Goal: Task Accomplishment & Management: Complete application form

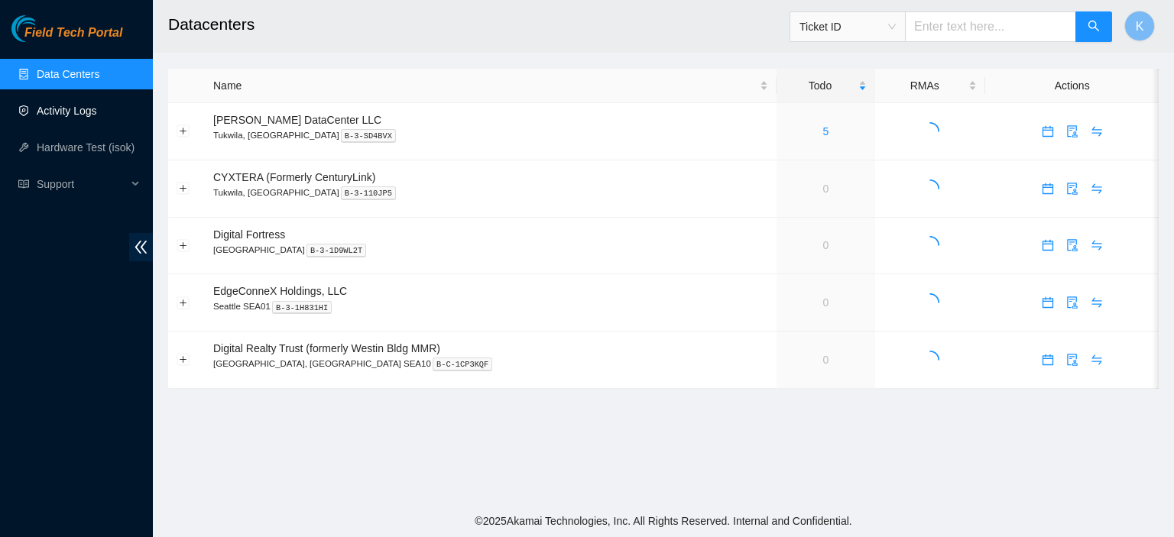
click at [65, 105] on link "Activity Logs" at bounding box center [67, 111] width 60 height 12
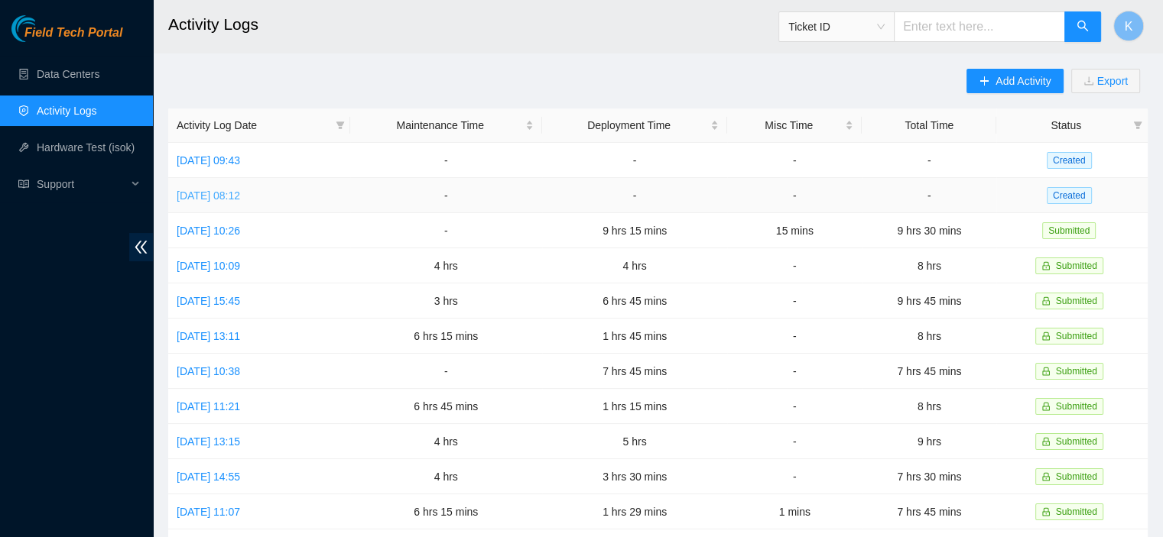
click at [240, 200] on link "Tue, 09 Sep 2025 08:12" at bounding box center [208, 196] width 63 height 12
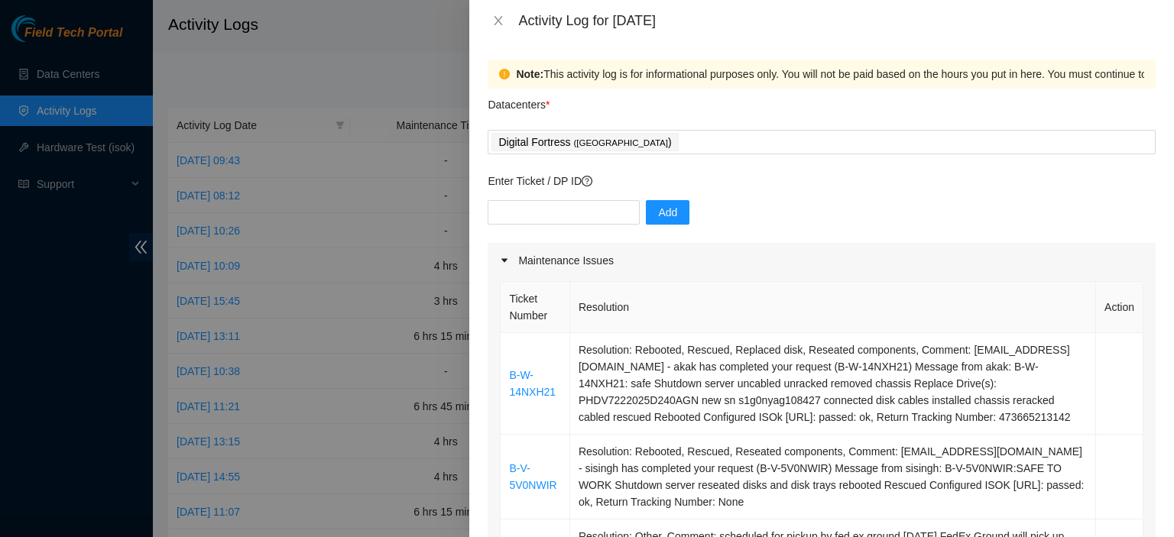
click at [1162, 180] on div "Note: This activity log is for informational purposes only. You will not be pai…" at bounding box center [821, 289] width 705 height 496
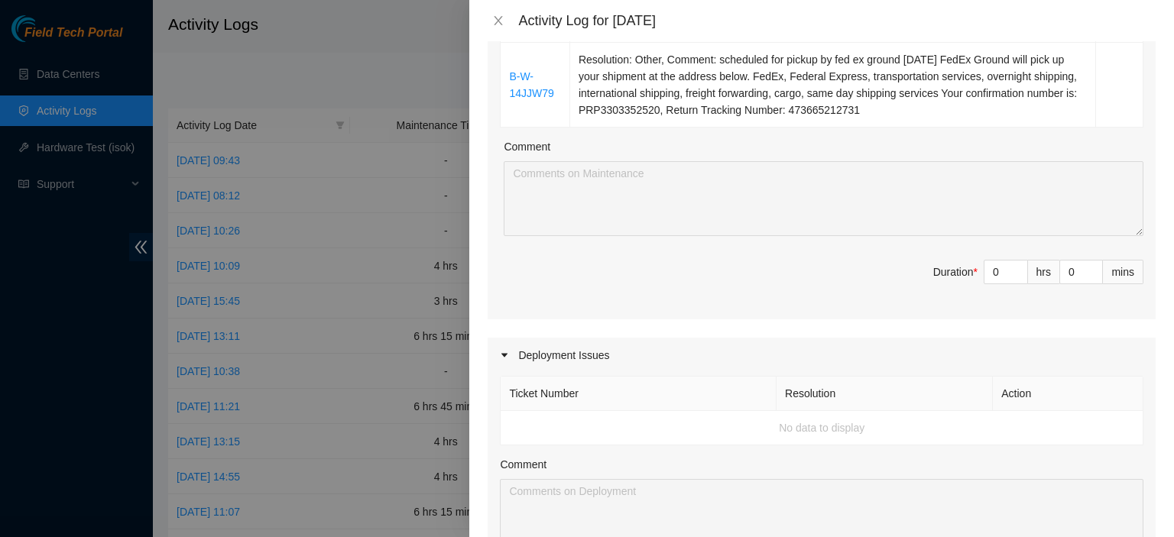
scroll to position [469, 0]
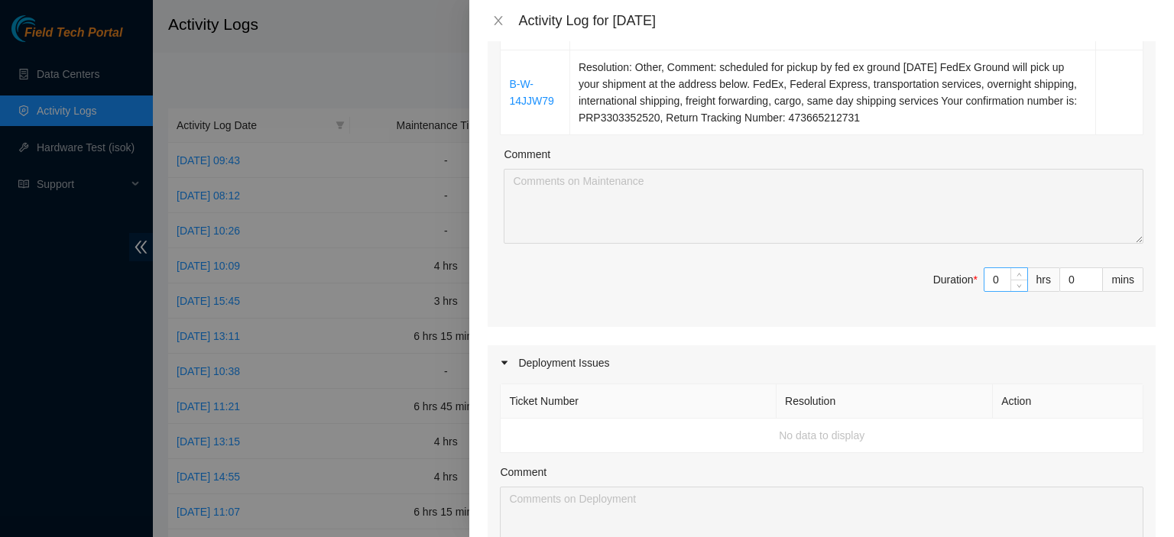
click at [1016, 271] on div "0" at bounding box center [1006, 280] width 44 height 24
type input "1"
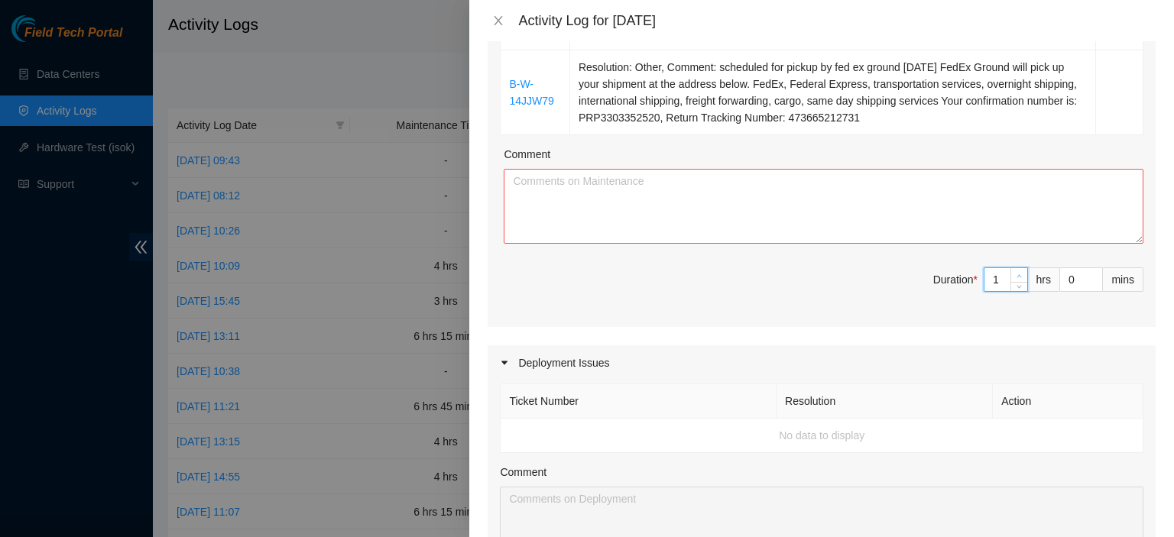
click at [1011, 271] on span "Increase Value" at bounding box center [1019, 275] width 17 height 14
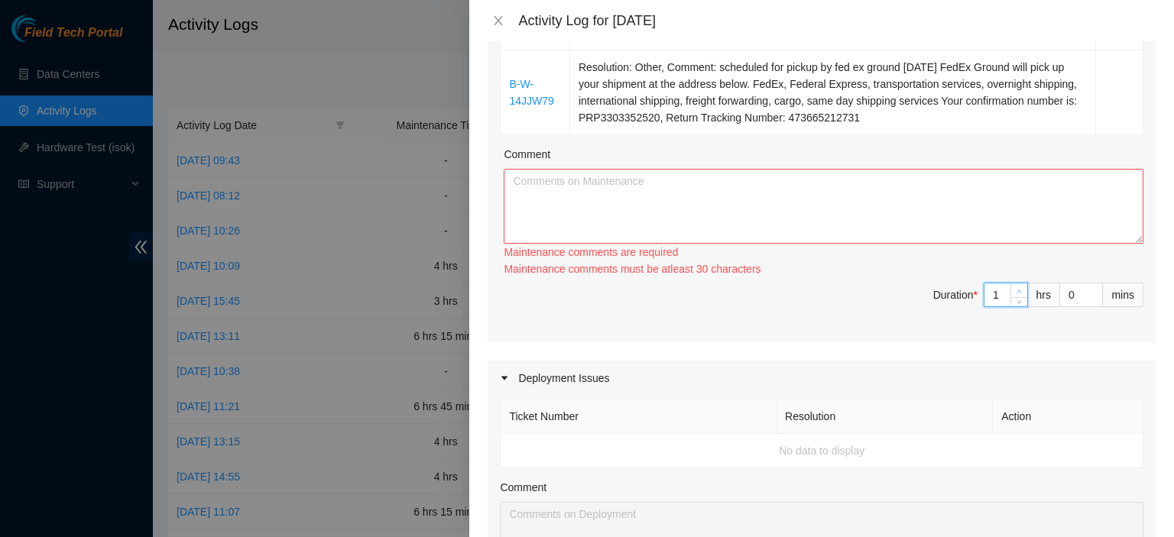
click at [1003, 271] on div "Maintenance comments must be atleast 30 characters" at bounding box center [824, 269] width 640 height 17
type input "2"
click at [1015, 290] on span "up" at bounding box center [1019, 291] width 9 height 9
type input "3"
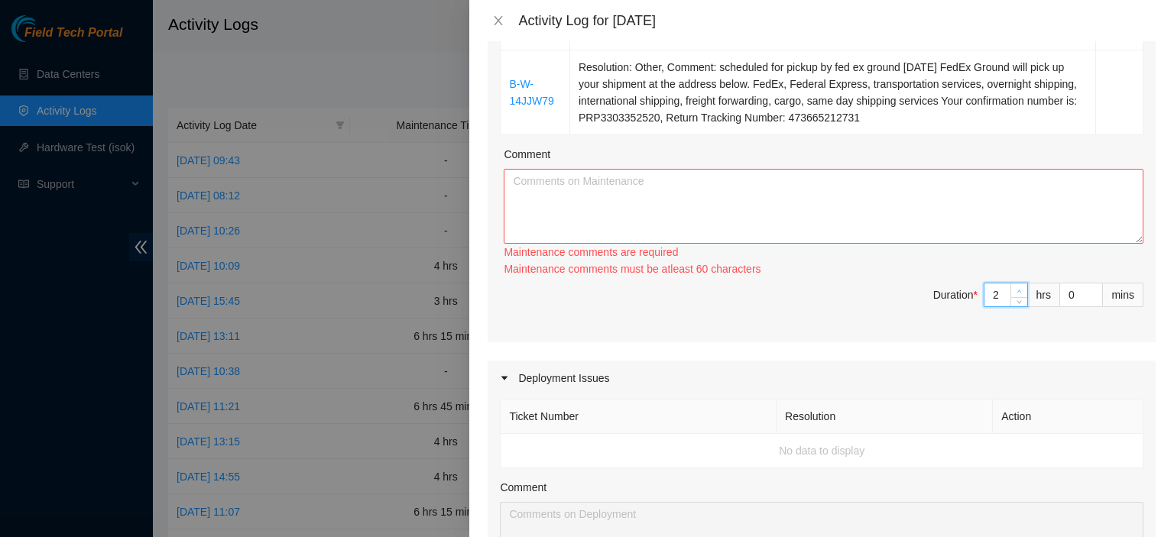
type input "3"
click at [1015, 290] on span "up" at bounding box center [1019, 291] width 9 height 9
type input "4"
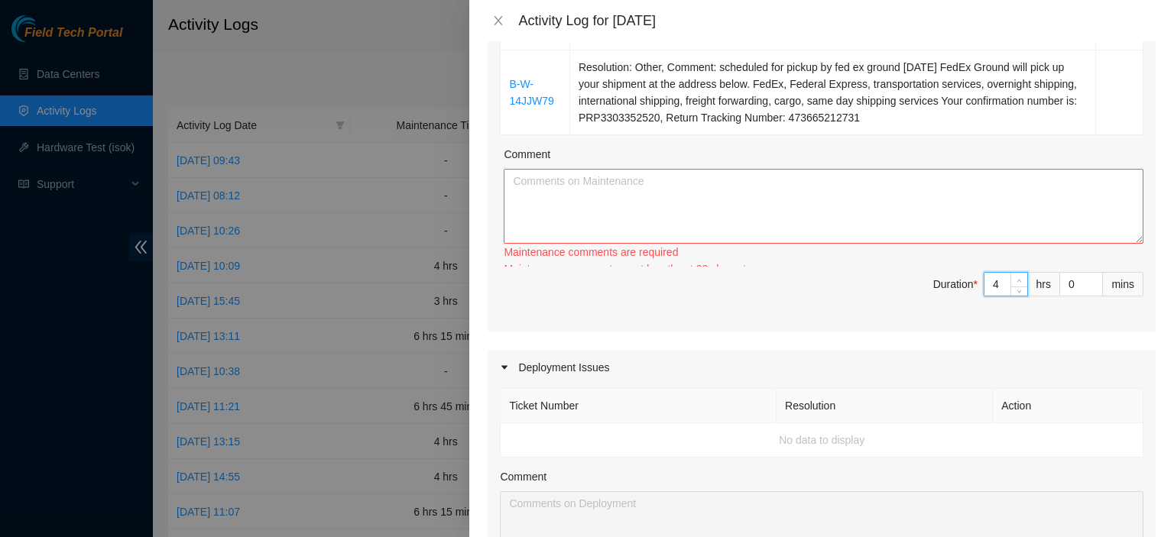
click at [1015, 285] on span "up" at bounding box center [1019, 280] width 9 height 9
type input "3"
click at [1011, 290] on span "Decrease Value" at bounding box center [1019, 291] width 17 height 9
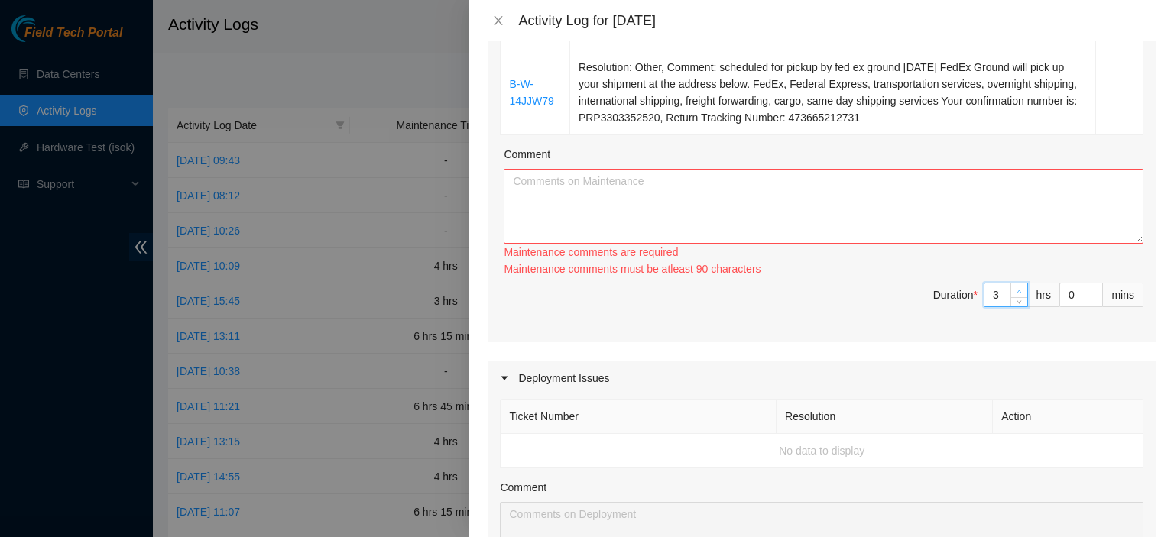
type input "4"
click at [1017, 289] on icon "up" at bounding box center [1019, 291] width 5 height 5
type input "5"
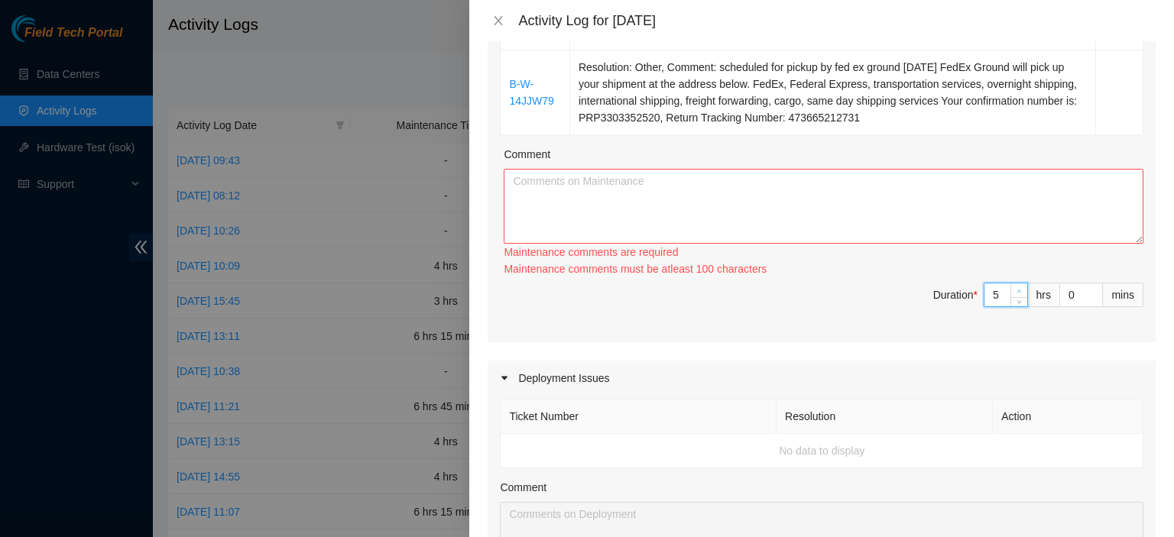
click at [1017, 289] on icon "up" at bounding box center [1019, 291] width 5 height 5
type input "6"
click at [1017, 289] on icon "up" at bounding box center [1019, 291] width 5 height 5
click at [816, 206] on textarea "Comment" at bounding box center [824, 206] width 640 height 75
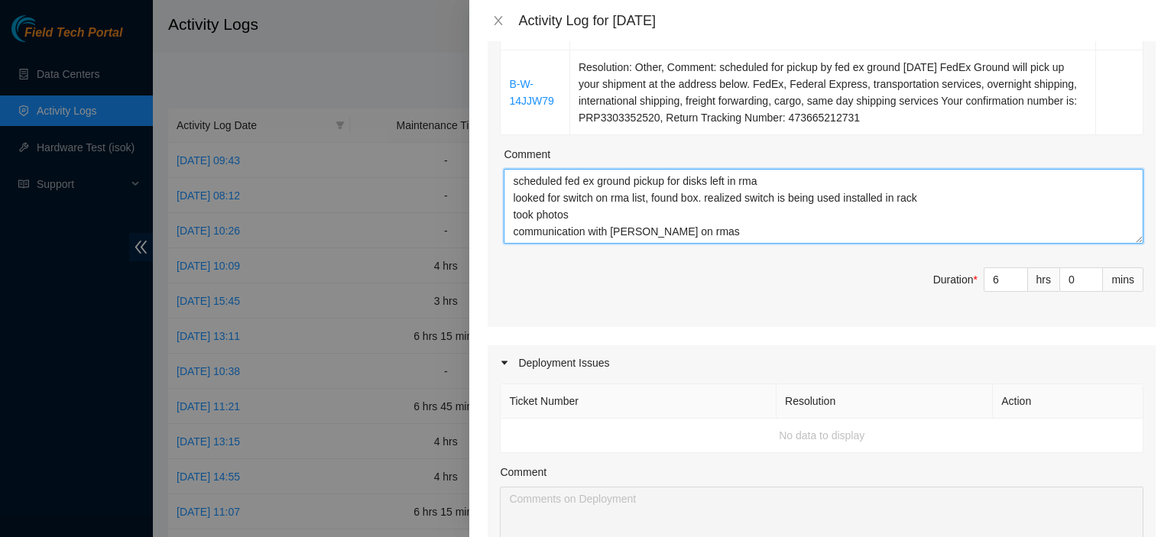
scroll to position [12, 0]
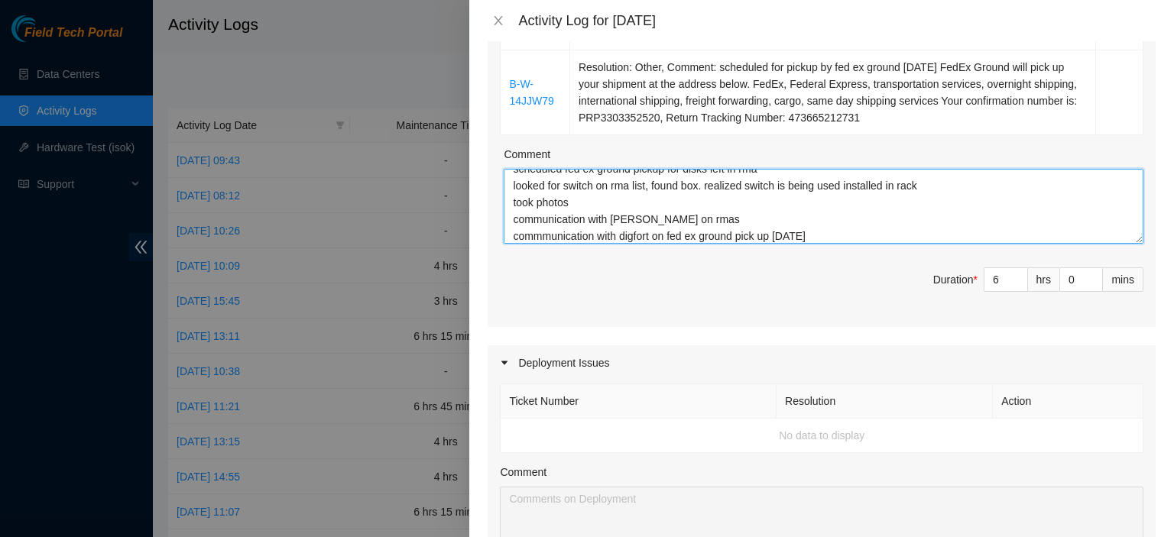
type textarea "scheduled fed ex ground pickup for disks left in rma looked for switch on rma l…"
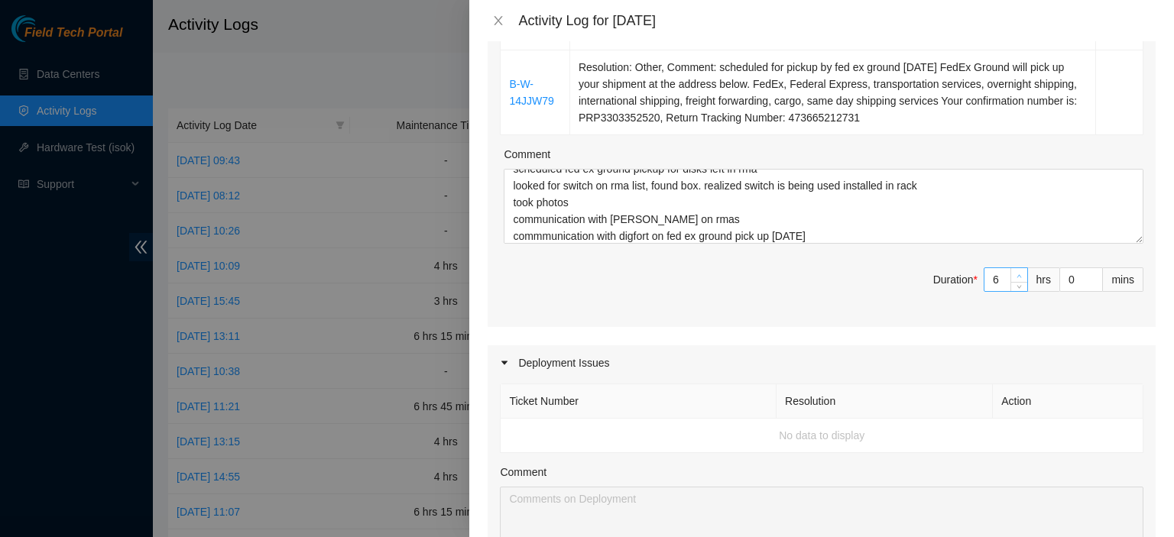
click at [1017, 274] on icon "up" at bounding box center [1019, 276] width 5 height 5
type input "7"
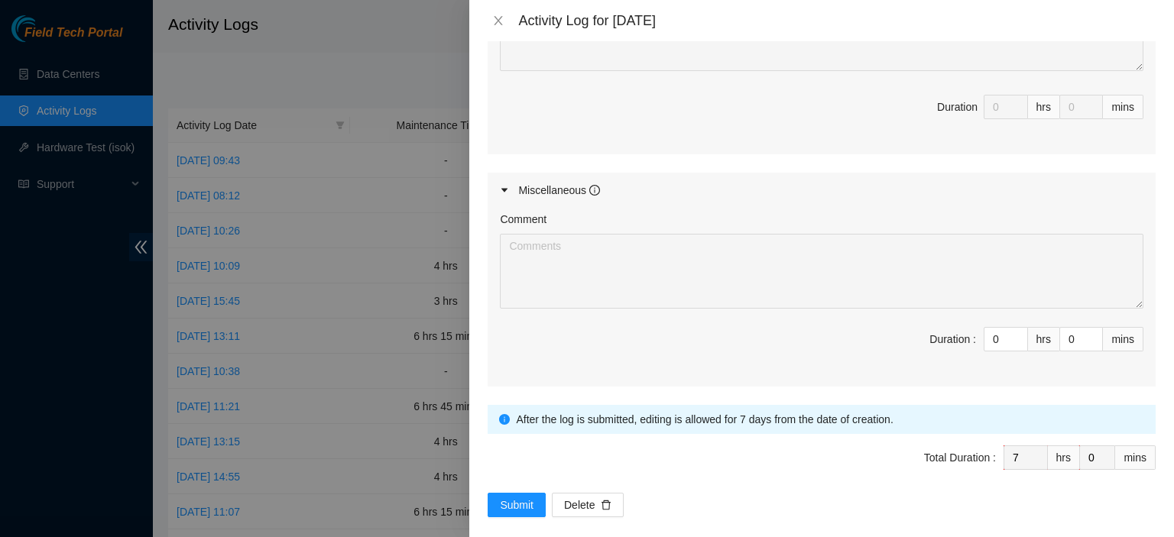
scroll to position [967, 0]
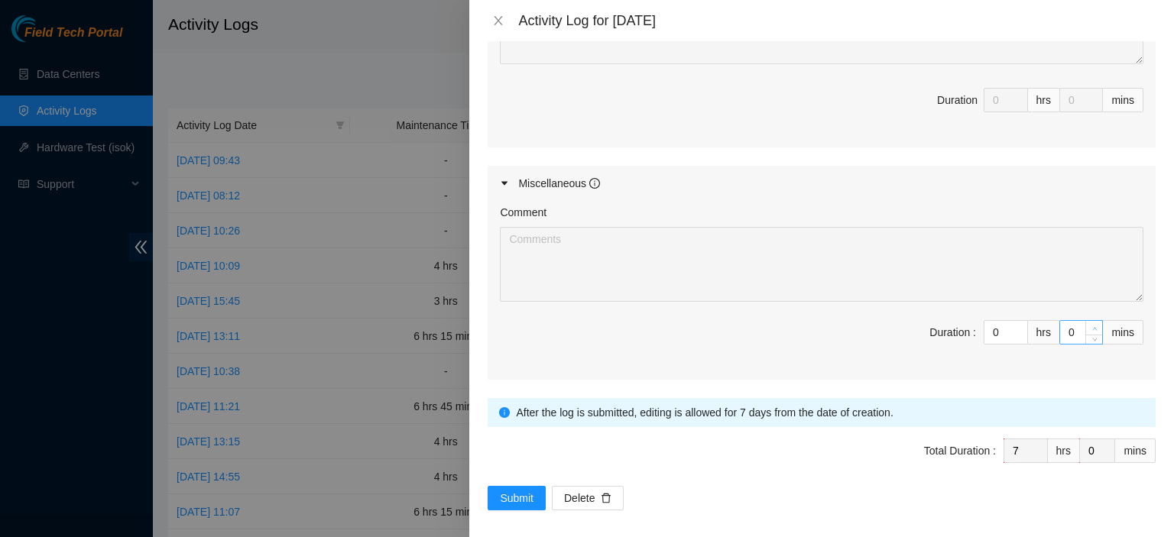
click at [1092, 326] on icon "up" at bounding box center [1094, 328] width 5 height 5
type input "1"
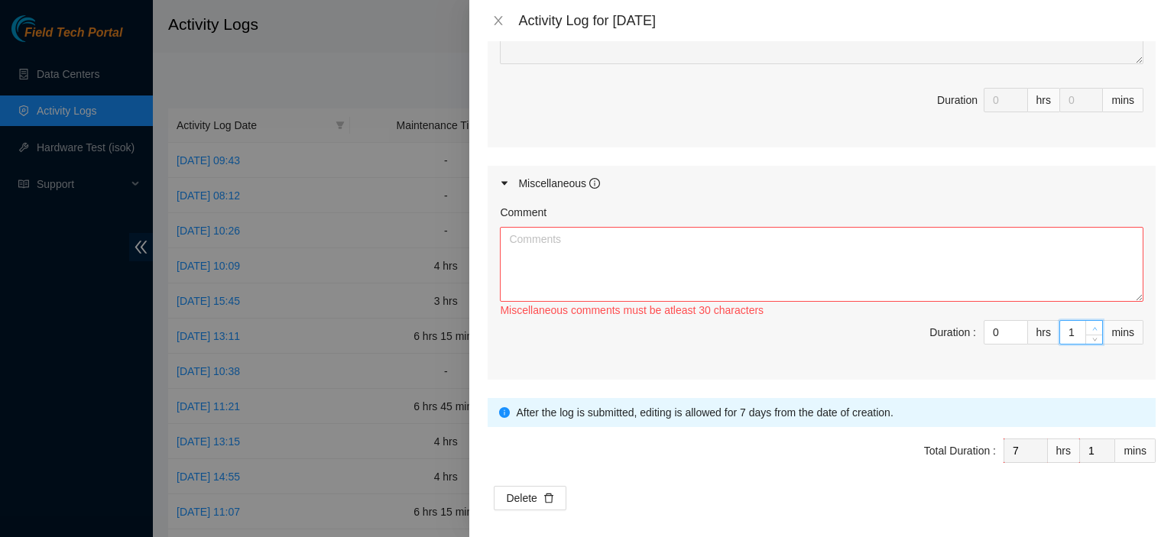
click at [1092, 326] on icon "up" at bounding box center [1094, 328] width 5 height 5
type input "2"
click at [1092, 326] on icon "up" at bounding box center [1094, 328] width 5 height 5
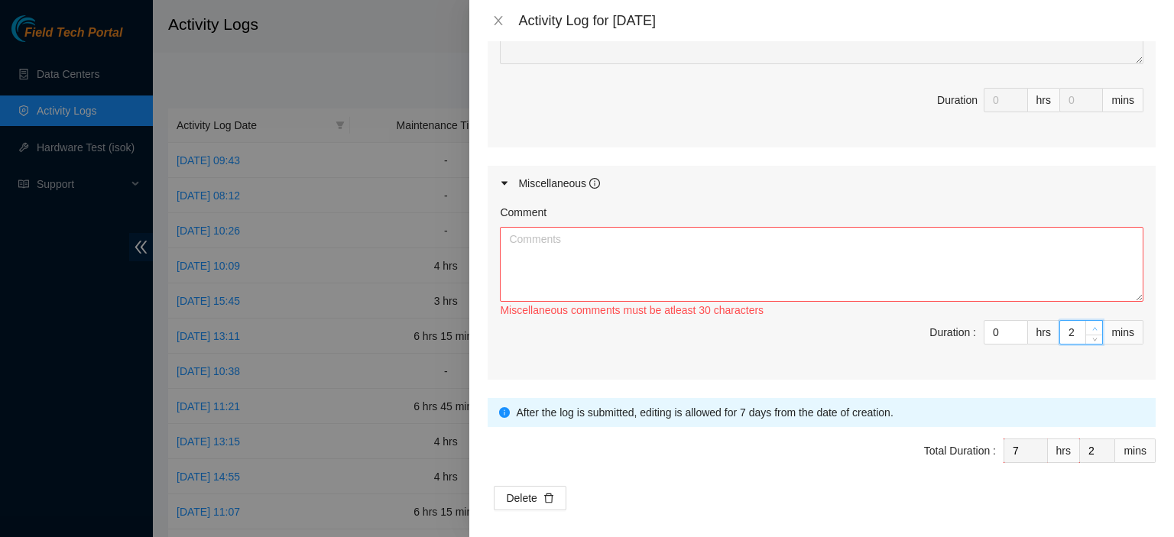
type input "4"
click at [1092, 326] on icon "up" at bounding box center [1094, 328] width 5 height 5
type input "5"
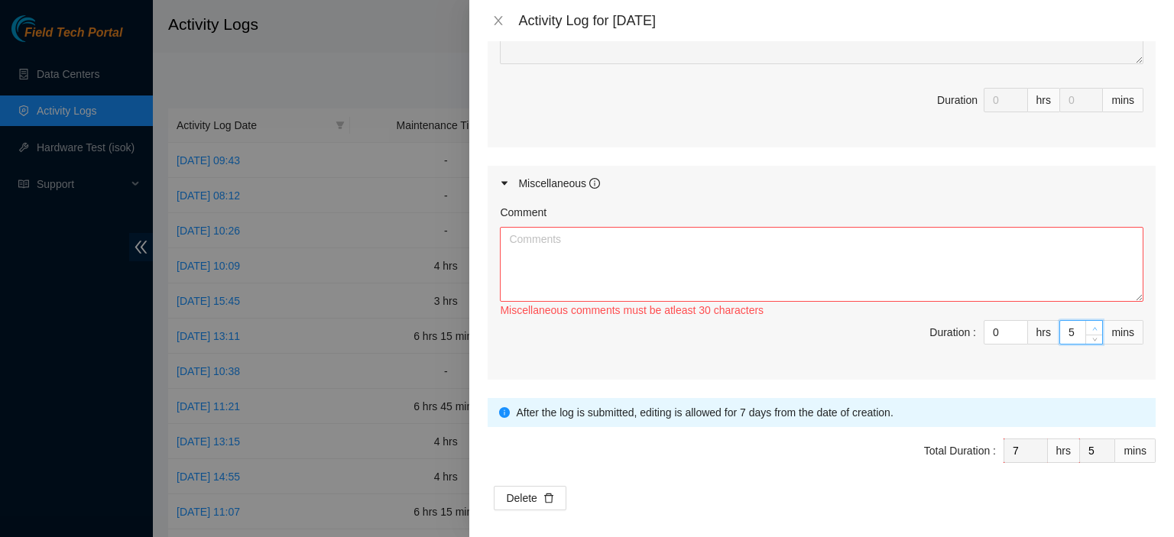
click at [1092, 326] on icon "up" at bounding box center [1094, 328] width 5 height 5
type input "6"
click at [1092, 326] on icon "up" at bounding box center [1094, 328] width 5 height 5
type input "7"
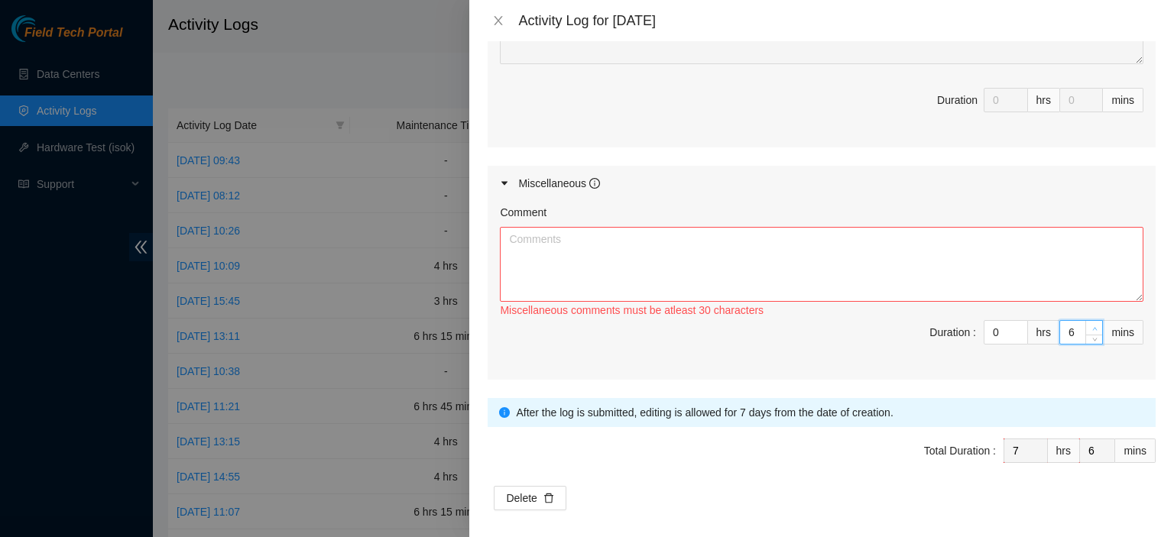
type input "7"
click at [1092, 326] on icon "up" at bounding box center [1094, 328] width 5 height 5
type input "8"
click at [1092, 326] on icon "up" at bounding box center [1094, 328] width 5 height 5
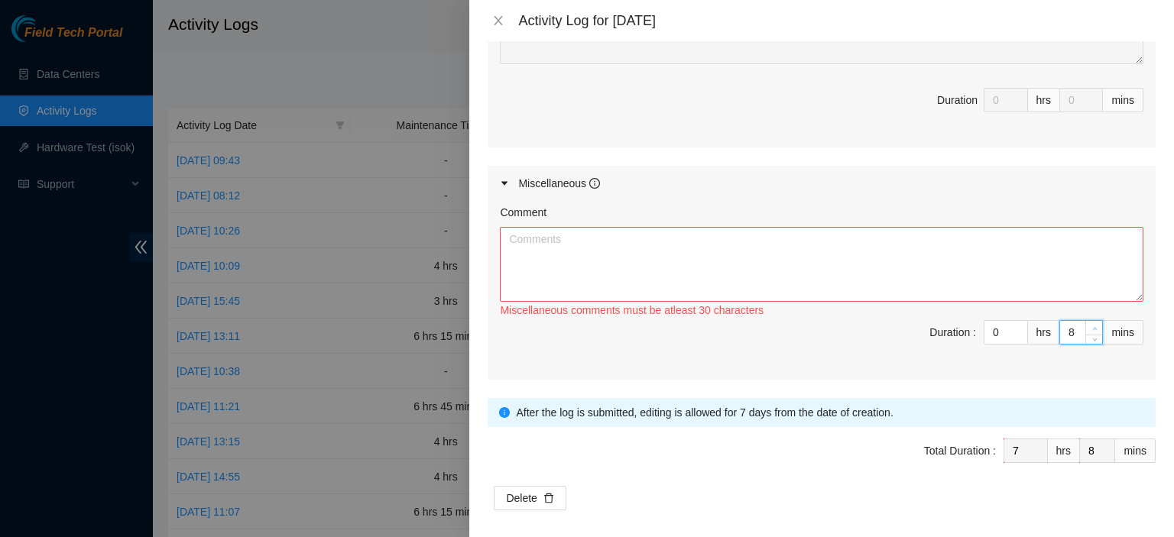
type input "9"
click at [1092, 326] on icon "up" at bounding box center [1094, 328] width 5 height 5
type input "10"
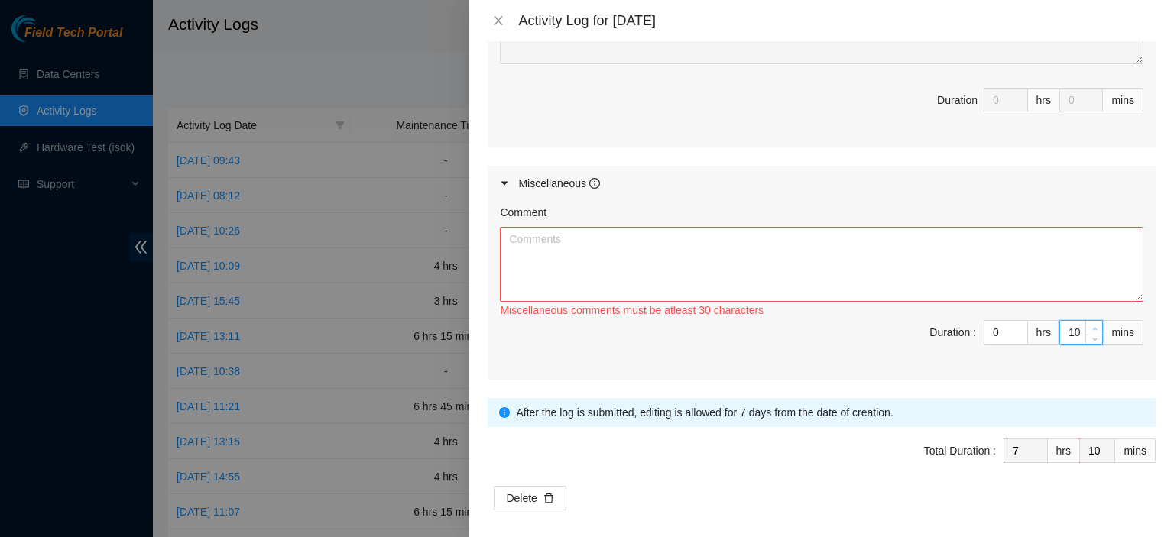
click at [1092, 326] on icon "up" at bounding box center [1094, 328] width 5 height 5
type input "11"
click at [1092, 326] on icon "up" at bounding box center [1094, 328] width 5 height 5
type input "12"
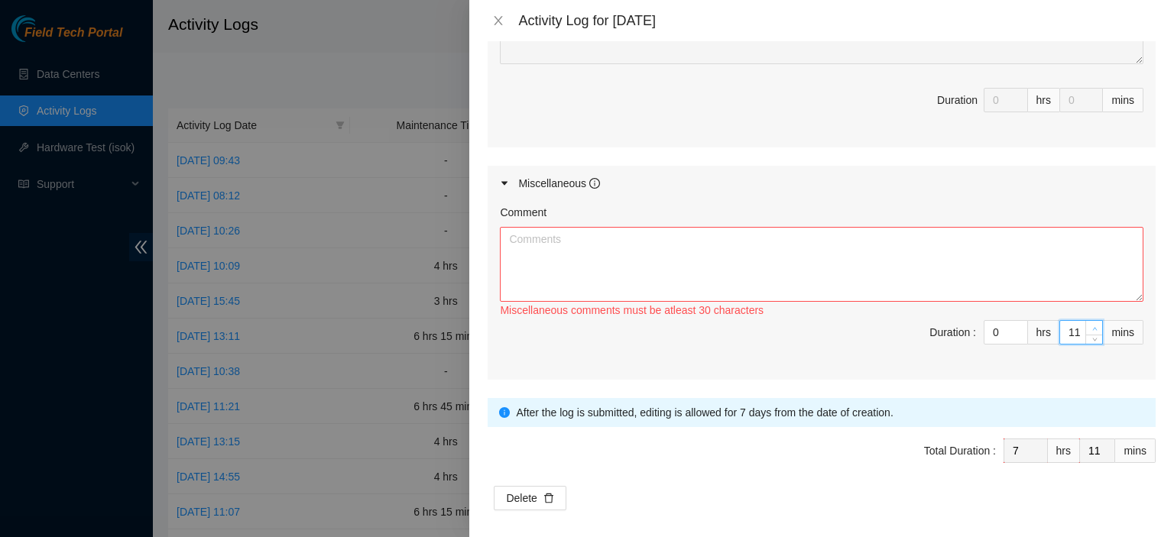
type input "12"
type input "13"
click at [1092, 326] on icon "up" at bounding box center [1094, 328] width 5 height 5
type input "14"
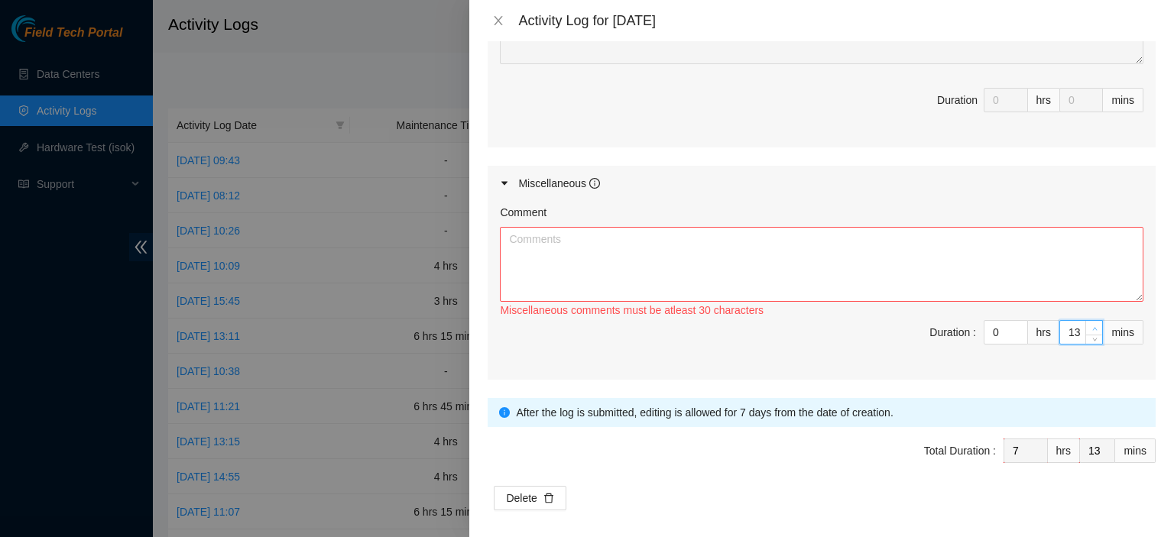
type input "14"
click at [1092, 326] on icon "up" at bounding box center [1094, 328] width 5 height 5
type input "15"
click at [1092, 326] on icon "up" at bounding box center [1094, 328] width 5 height 5
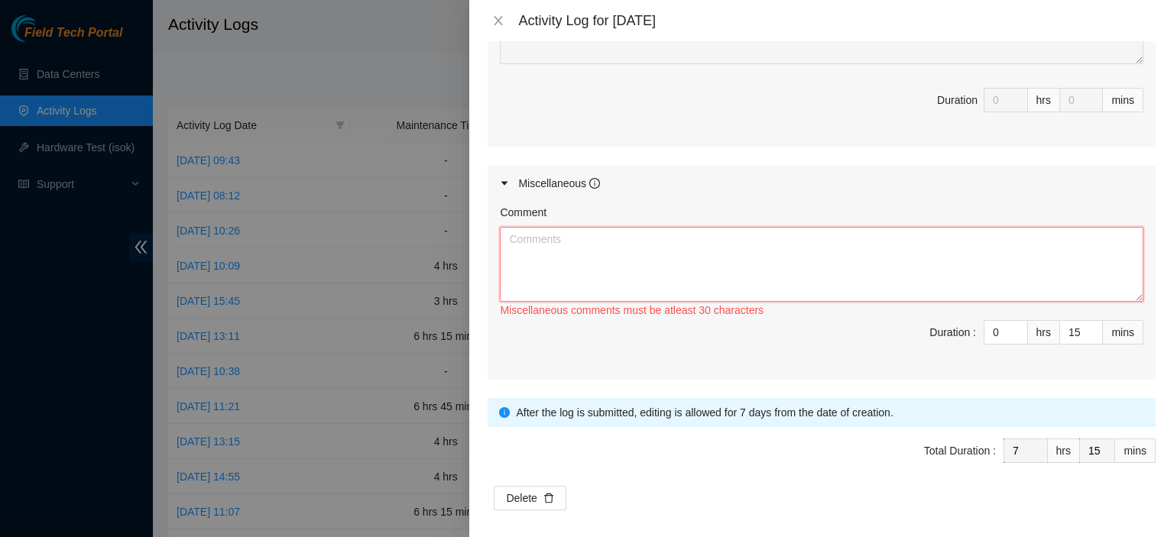
click at [1023, 244] on textarea "Comment" at bounding box center [822, 264] width 644 height 75
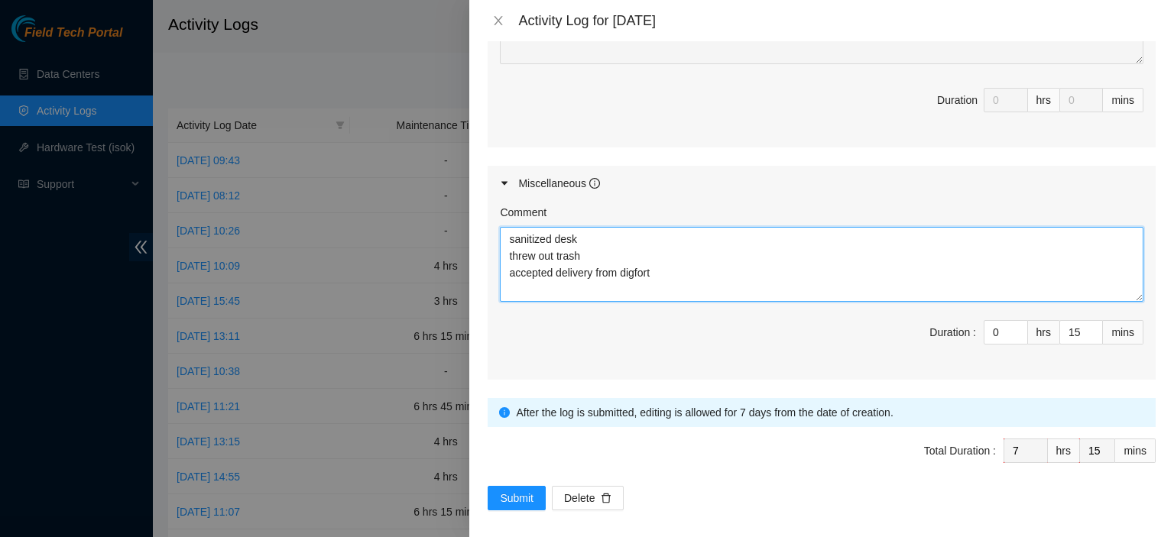
type textarea "sanitized desk threw out trash accepted delivery from digfort"
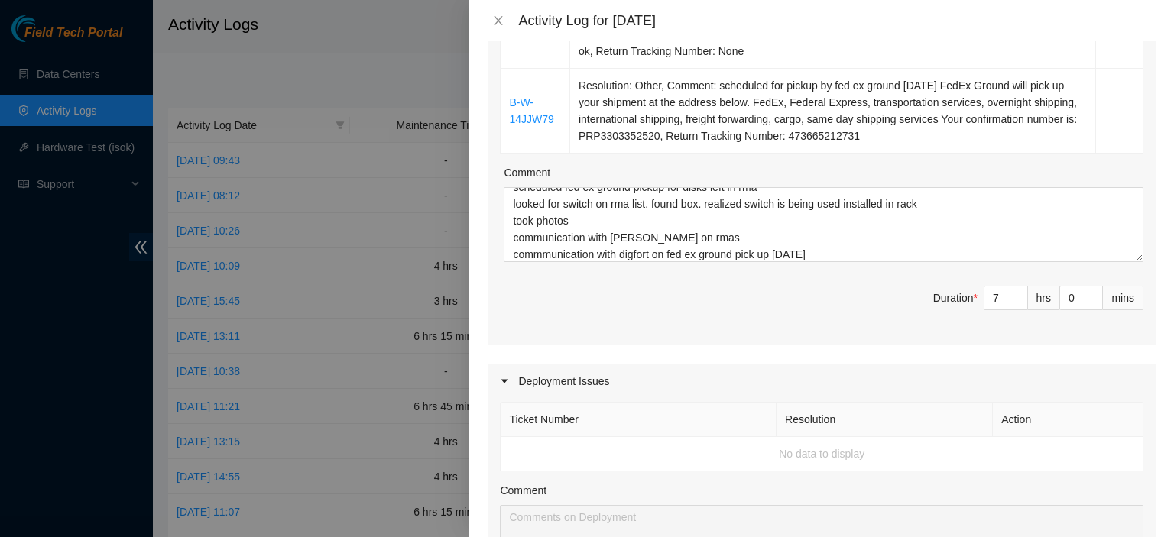
scroll to position [446, 0]
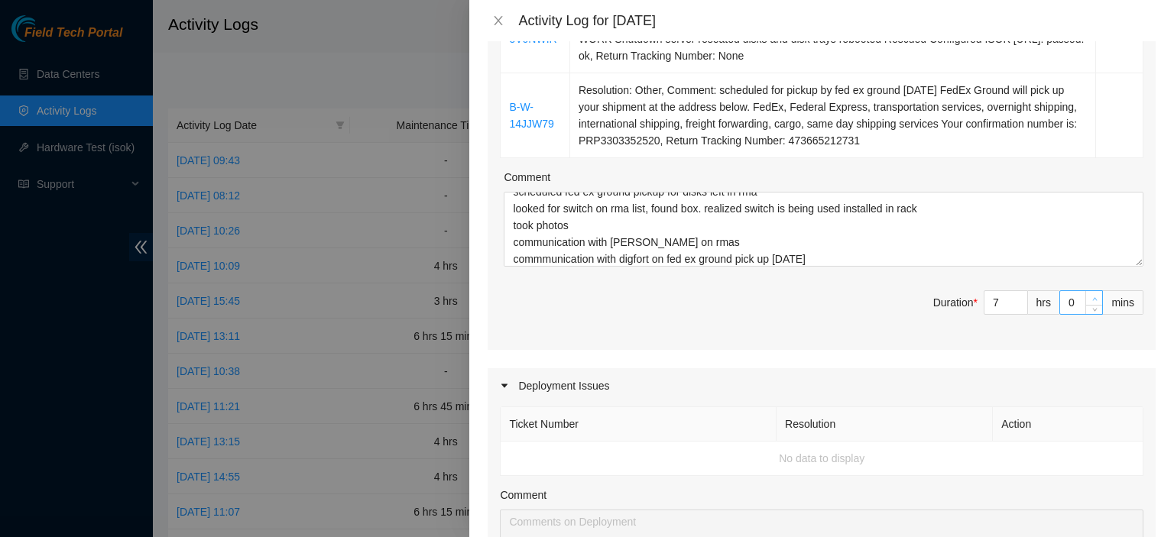
type input "1"
type input "16"
click at [1090, 294] on span "up" at bounding box center [1094, 298] width 9 height 9
type input "2"
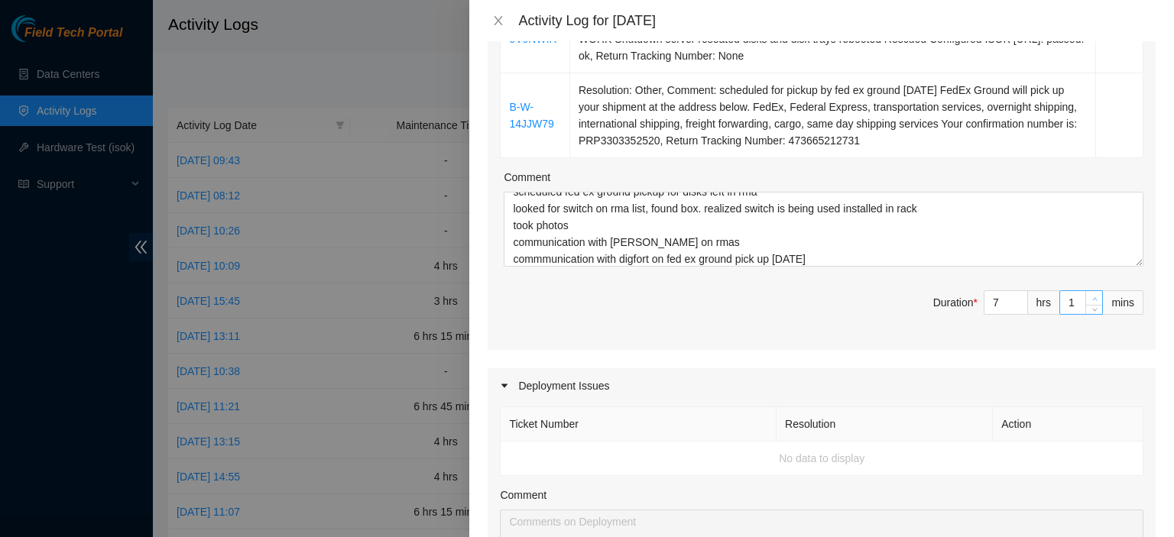
type input "17"
click at [1090, 294] on span "up" at bounding box center [1094, 298] width 9 height 9
type input "3"
type input "18"
click at [1090, 294] on span "up" at bounding box center [1094, 298] width 9 height 9
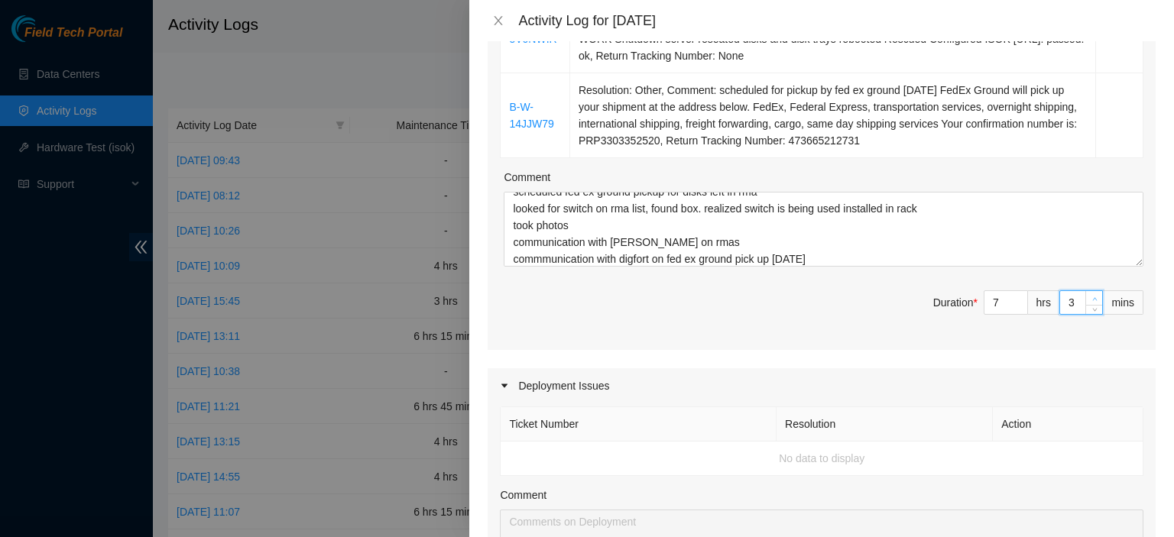
type input "4"
type input "19"
click at [1090, 294] on span "up" at bounding box center [1094, 298] width 9 height 9
type input "5"
type input "20"
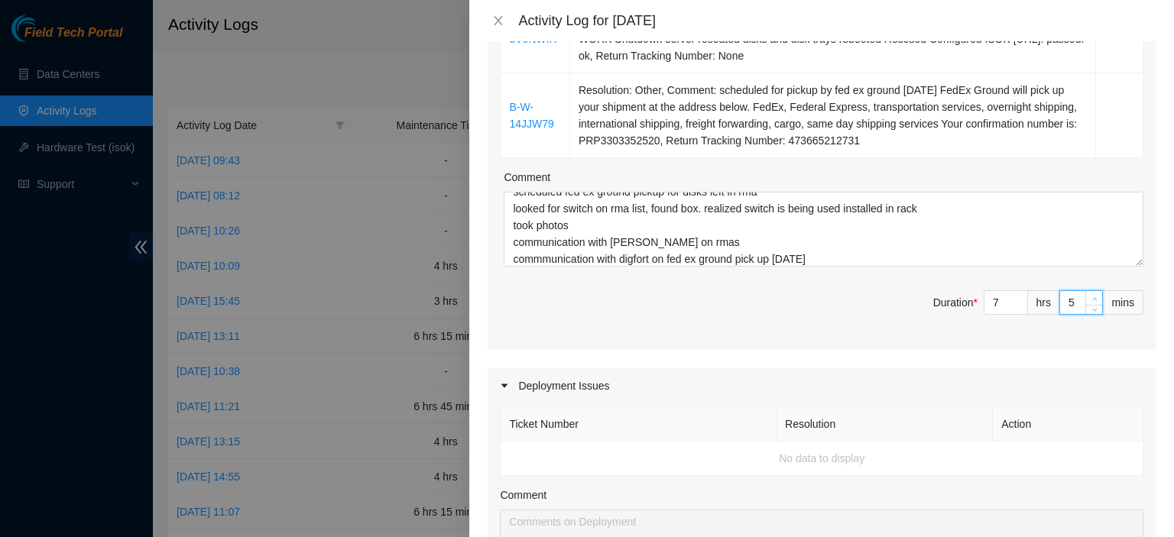
type input "6"
type input "21"
click at [1090, 294] on span "up" at bounding box center [1094, 298] width 9 height 9
type input "7"
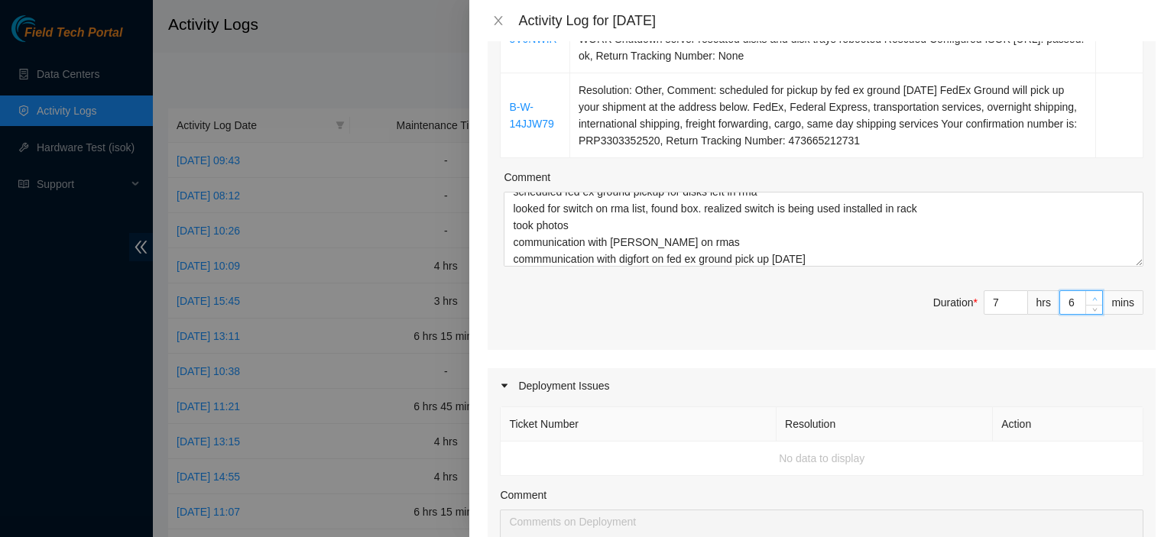
type input "22"
click at [1090, 294] on span "up" at bounding box center [1094, 298] width 9 height 9
type input "8"
type input "23"
type input "9"
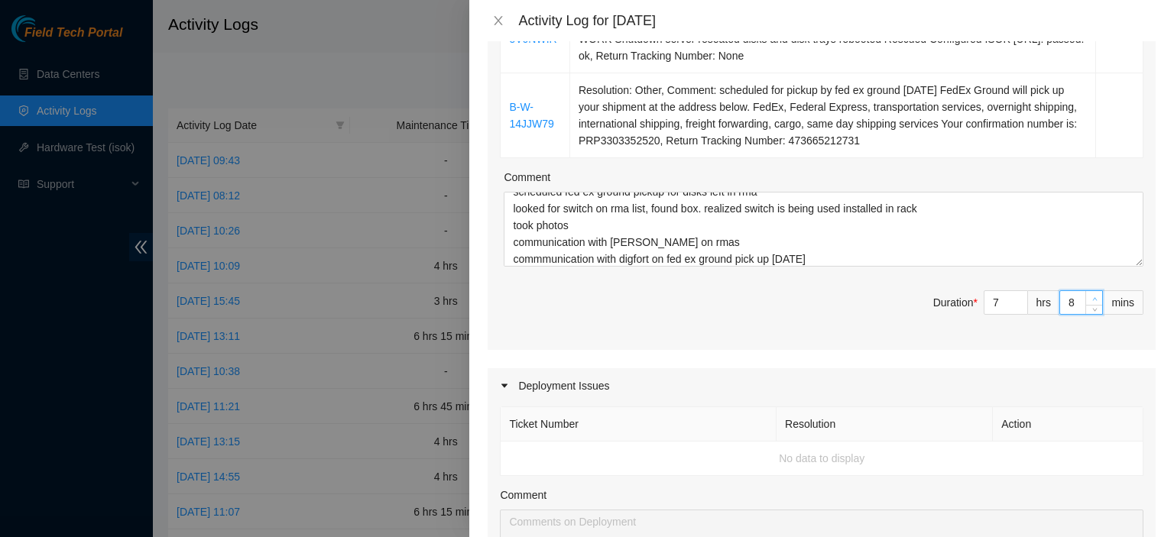
type input "24"
click at [1090, 294] on span "up" at bounding box center [1094, 298] width 9 height 9
type input "10"
type input "25"
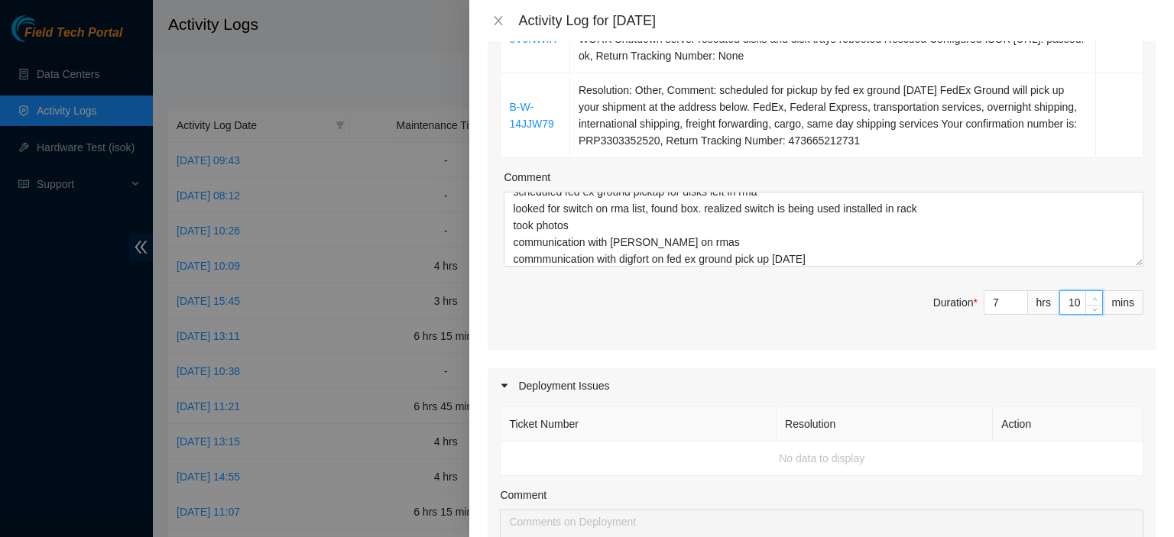
type input "11"
type input "26"
click at [1090, 294] on span "up" at bounding box center [1094, 298] width 9 height 9
type input "12"
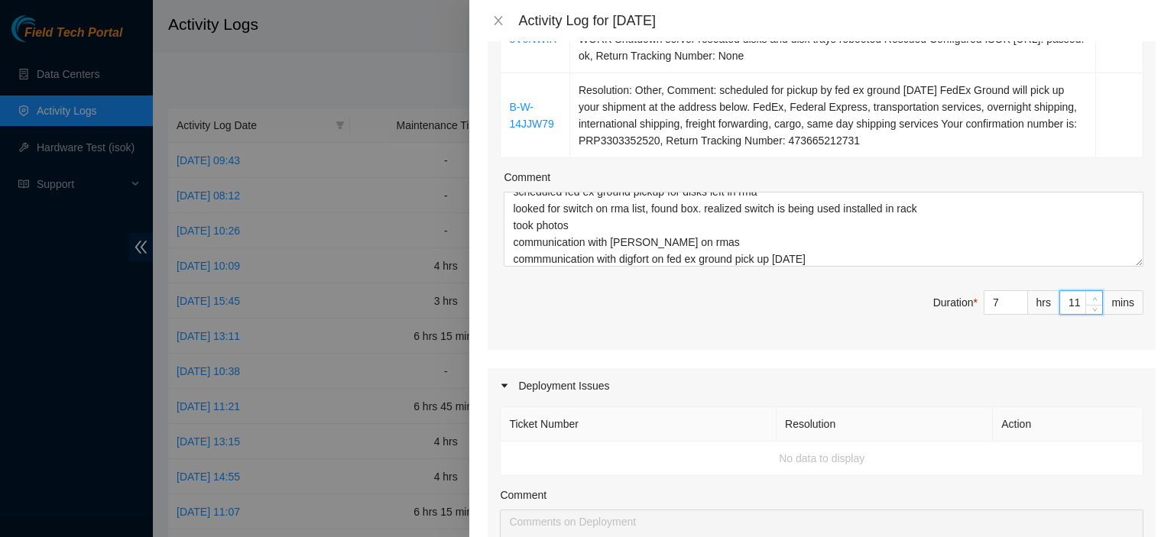
type input "27"
click at [1090, 294] on span "up" at bounding box center [1094, 298] width 9 height 9
type input "13"
type input "28"
type input "14"
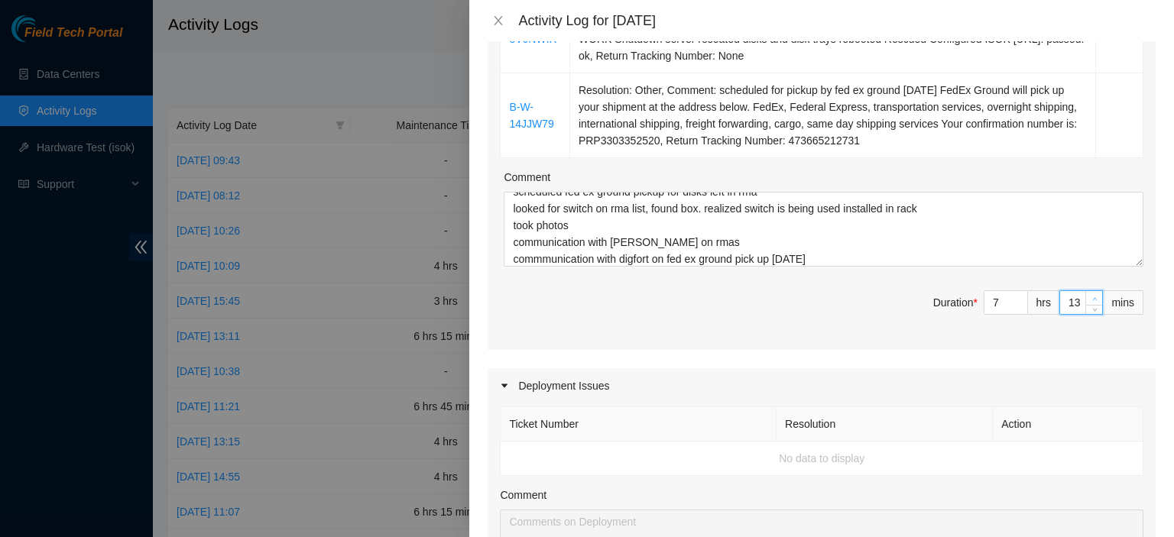
type input "29"
click at [1090, 294] on span "up" at bounding box center [1094, 298] width 9 height 9
type input "15"
type input "30"
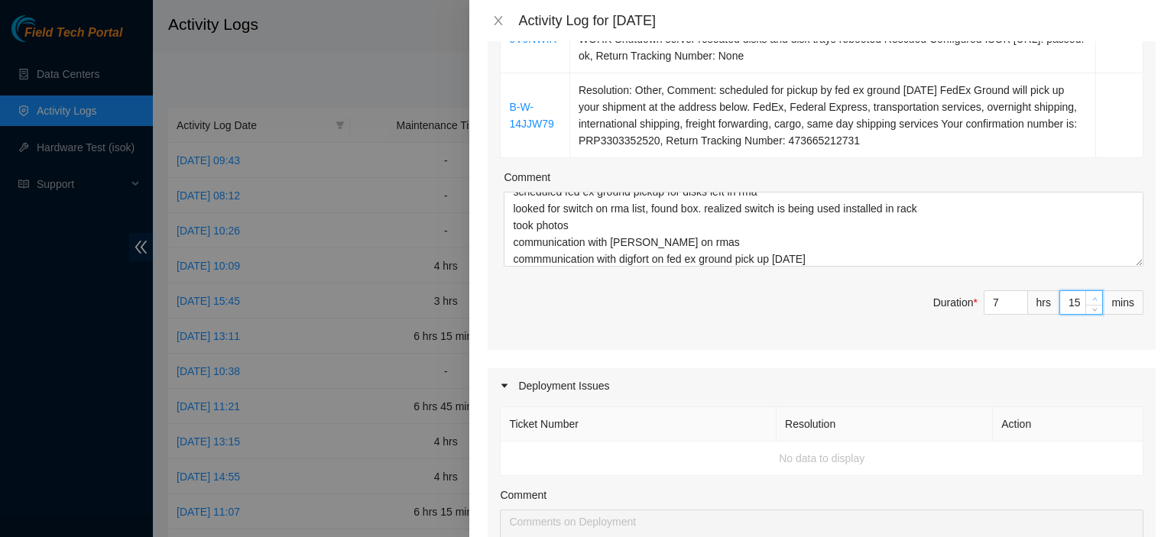
type input "16"
type input "31"
click at [1090, 294] on span "up" at bounding box center [1094, 298] width 9 height 9
type input "17"
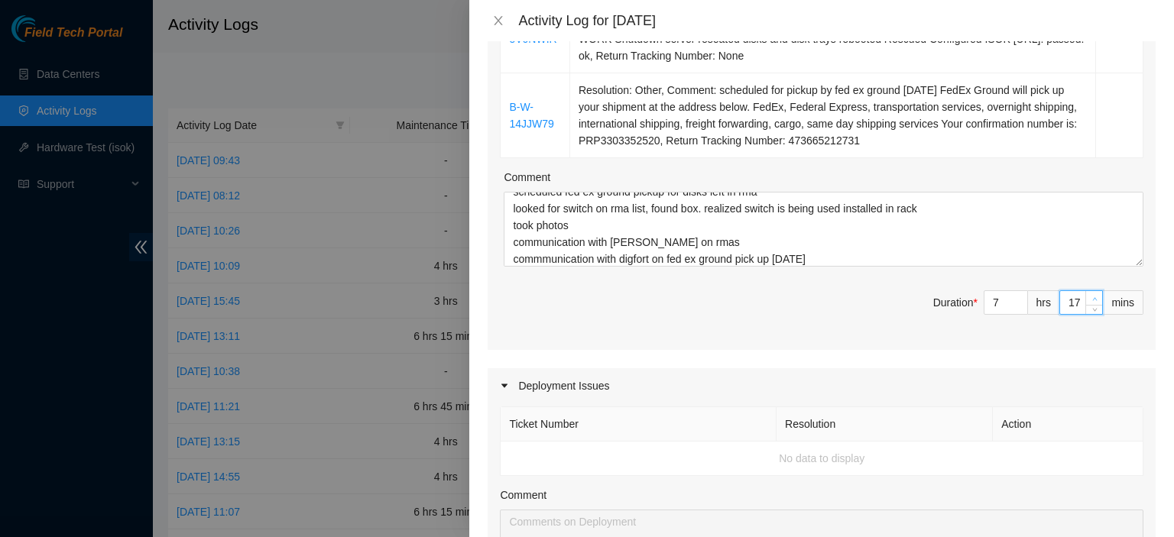
type input "32"
click at [1090, 294] on span "up" at bounding box center [1094, 298] width 9 height 9
type input "18"
type input "33"
click at [1090, 294] on span "up" at bounding box center [1094, 298] width 9 height 9
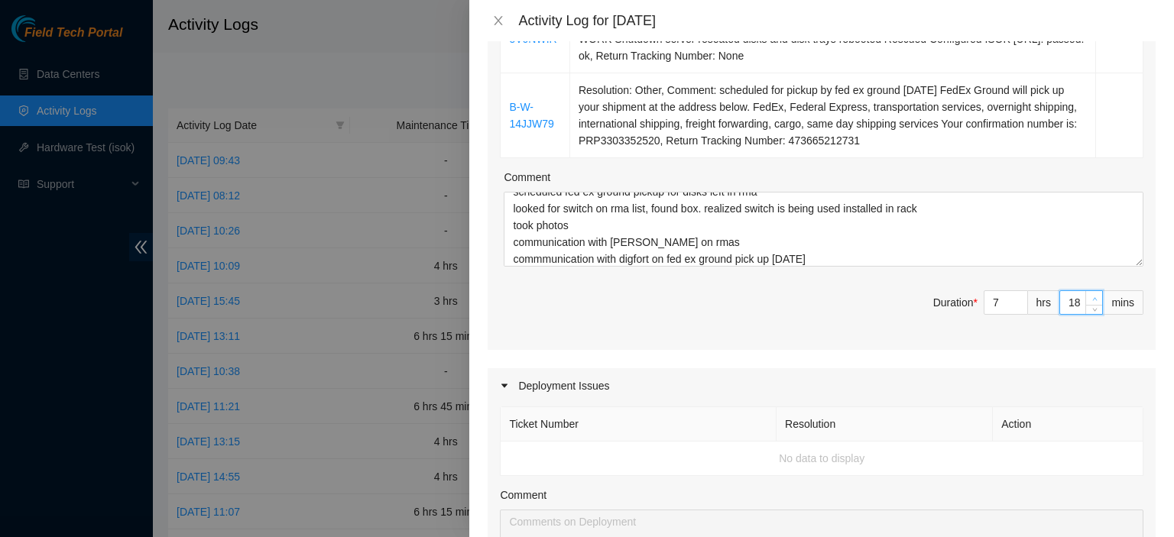
type input "19"
type input "34"
click at [1090, 294] on span "up" at bounding box center [1094, 298] width 9 height 9
type input "20"
type input "35"
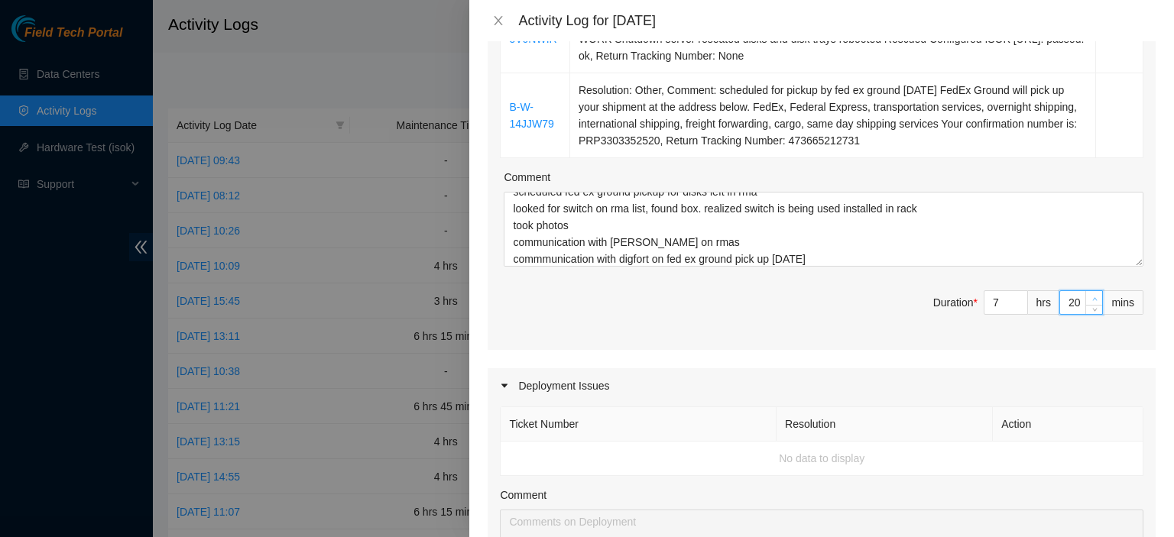
click at [1090, 294] on span "up" at bounding box center [1094, 298] width 9 height 9
type input "21"
type input "36"
type input "22"
type input "37"
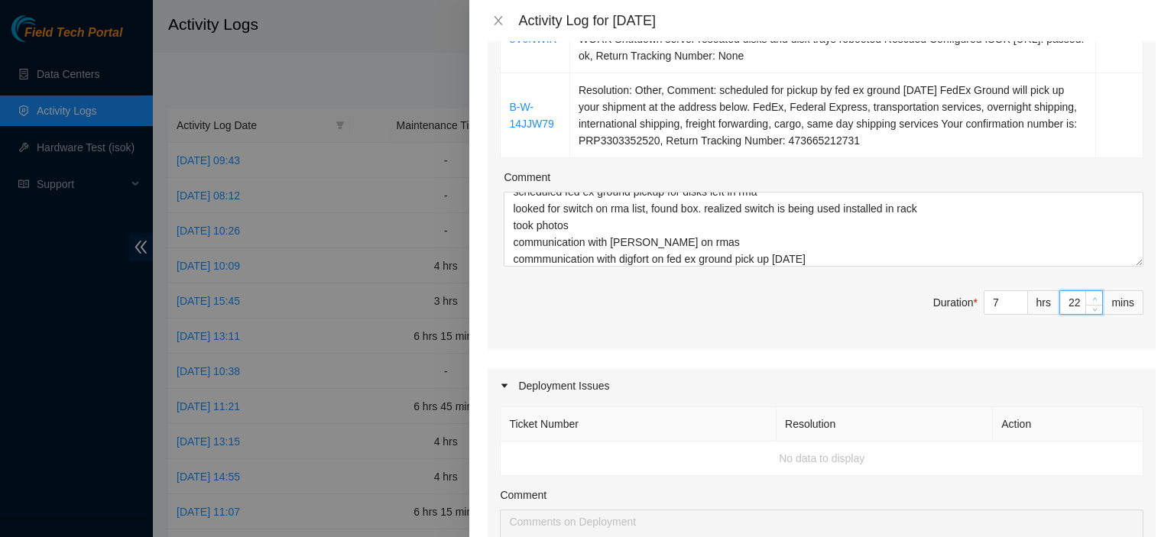
click at [1090, 294] on span "up" at bounding box center [1094, 298] width 9 height 9
type input "23"
type input "38"
click at [1090, 294] on span "up" at bounding box center [1094, 298] width 9 height 9
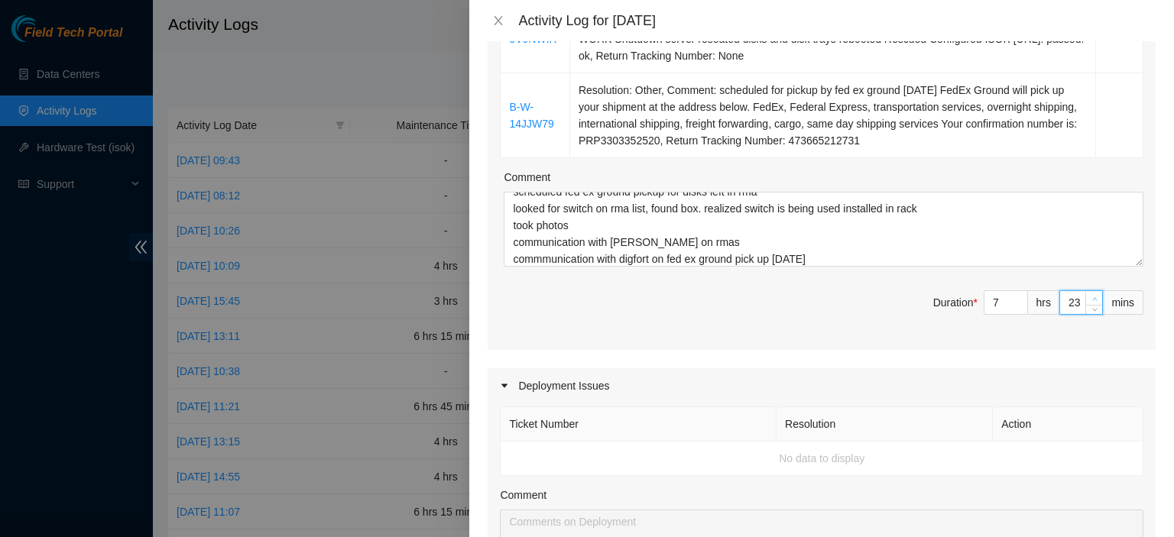
type input "24"
type input "39"
type input "25"
type input "40"
click at [1090, 294] on span "up" at bounding box center [1094, 298] width 9 height 9
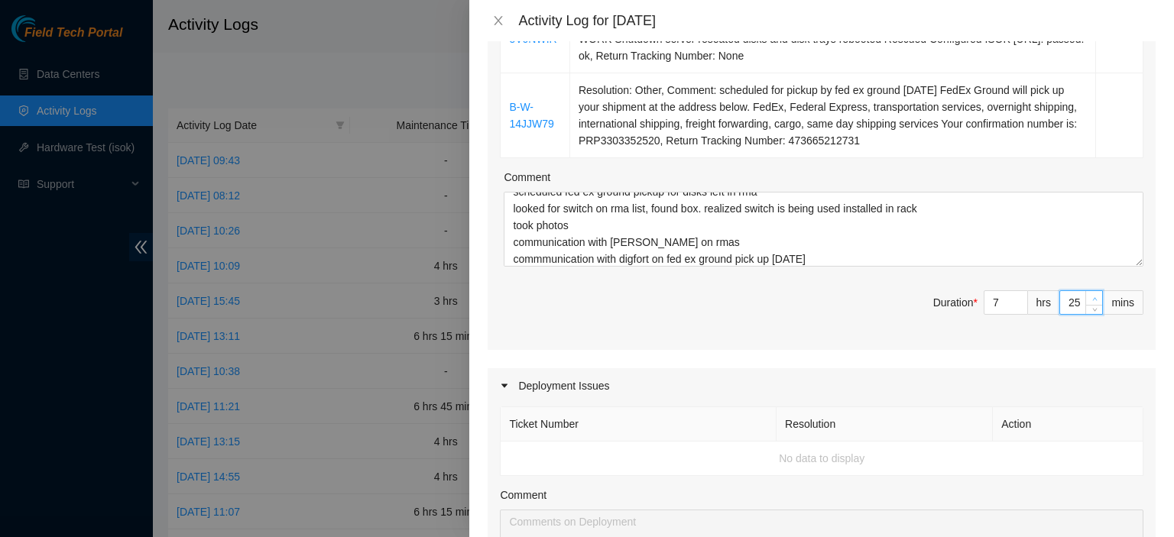
click at [1090, 294] on span "up" at bounding box center [1094, 298] width 9 height 9
type input "26"
type input "41"
type input "27"
type input "42"
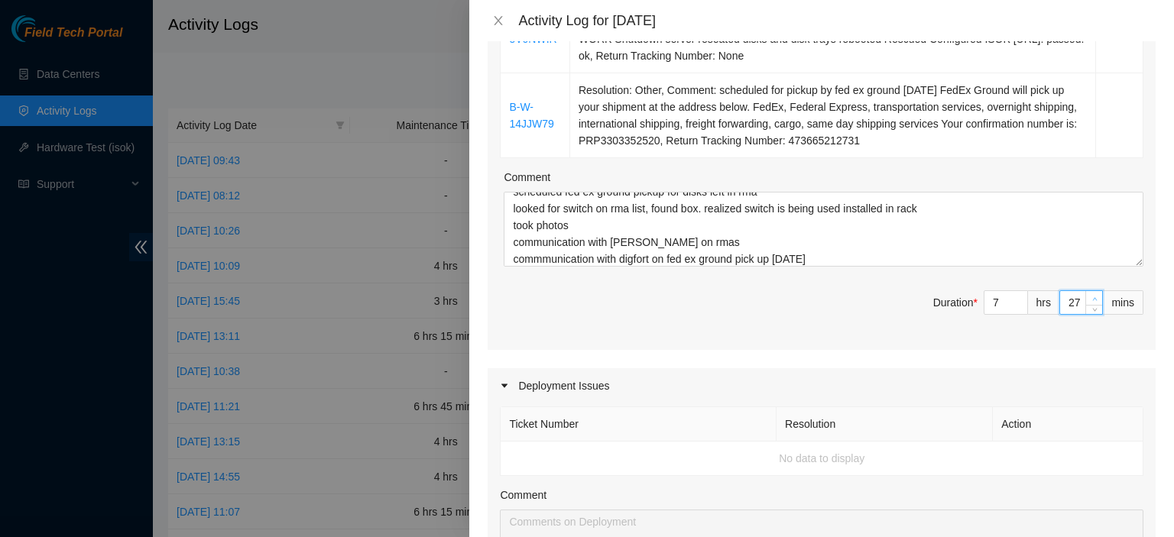
click at [1090, 294] on span "up" at bounding box center [1094, 298] width 9 height 9
type input "28"
type input "43"
click at [1090, 294] on span "up" at bounding box center [1094, 298] width 9 height 9
type input "29"
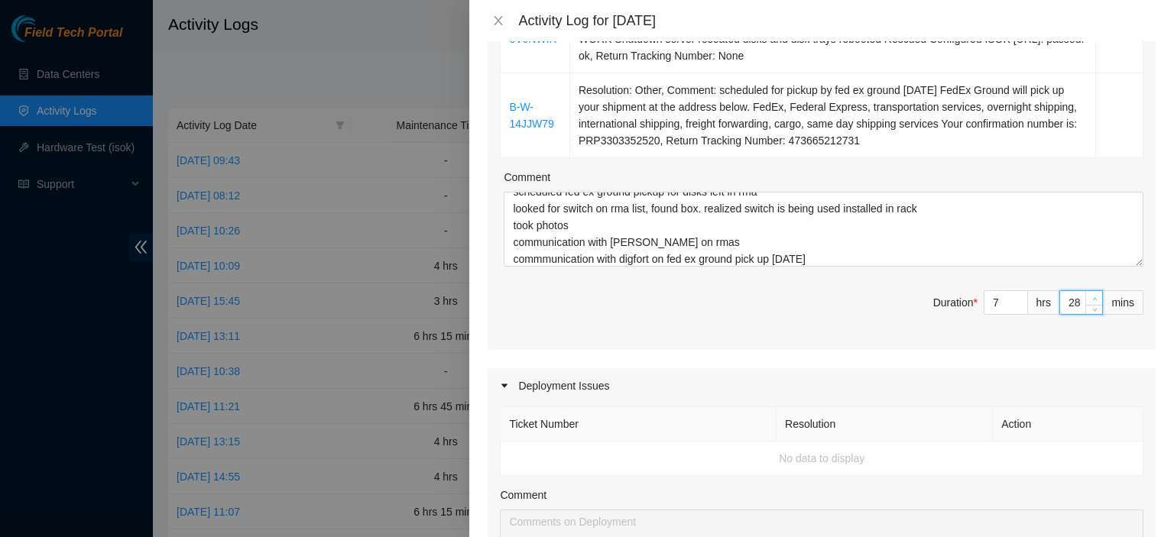
type input "44"
click at [1090, 294] on span "up" at bounding box center [1094, 298] width 9 height 9
type input "30"
type input "45"
click at [1090, 294] on span "up" at bounding box center [1094, 298] width 9 height 9
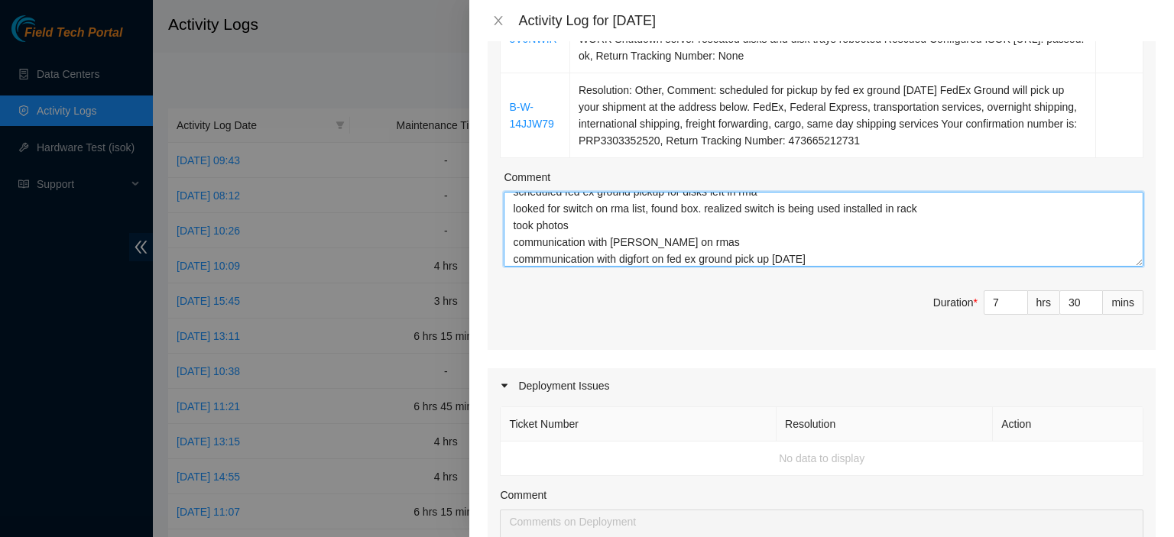
click at [936, 252] on textarea "scheduled fed ex ground pickup for disks left in rma looked for switch on rma l…" at bounding box center [824, 229] width 640 height 75
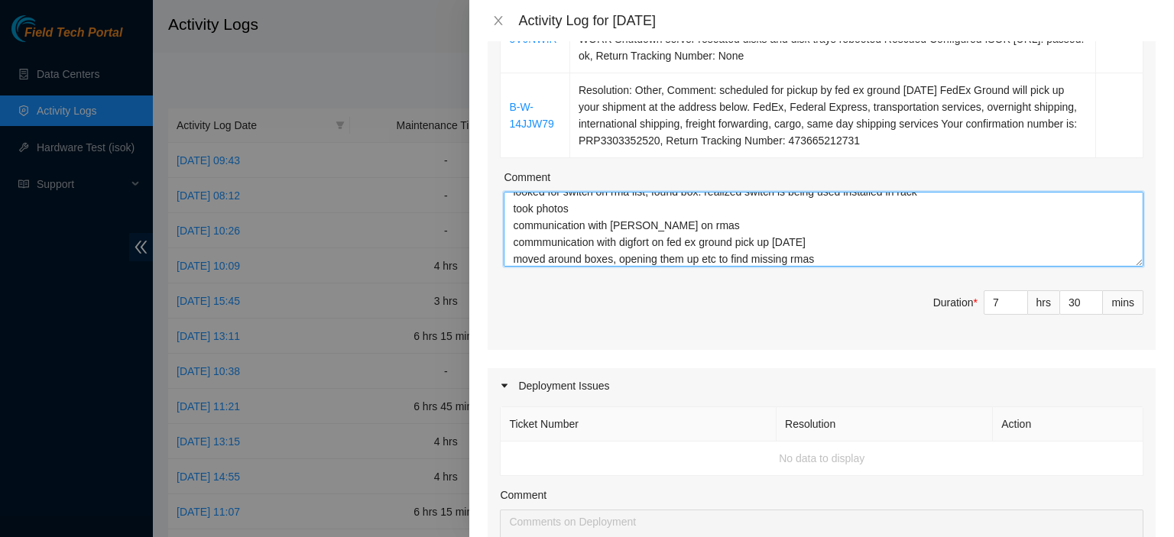
scroll to position [46, 0]
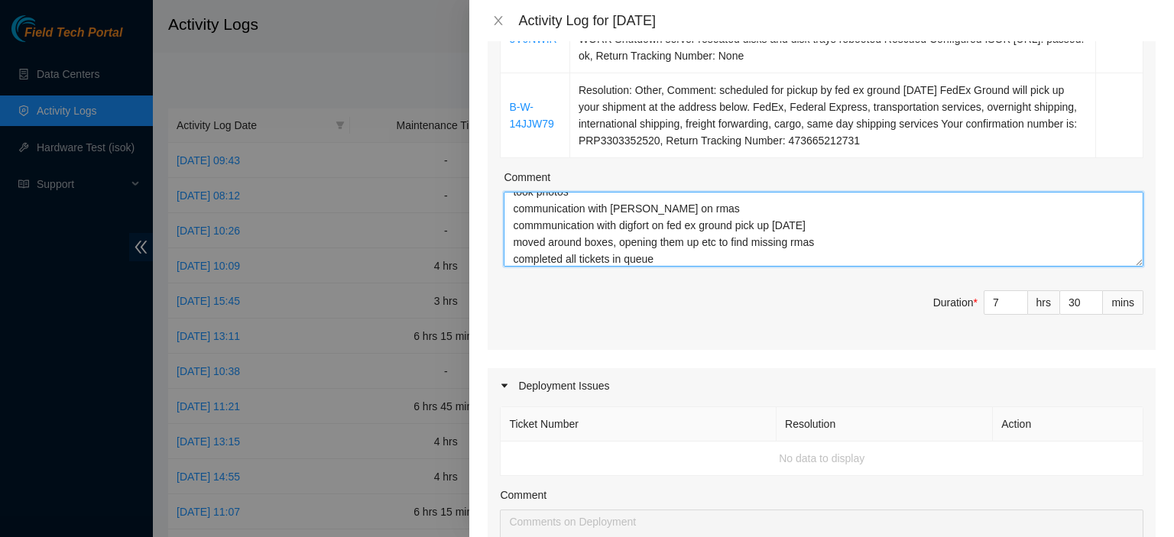
type textarea "scheduled fed ex ground pickup for disks left in rma looked for switch on rma l…"
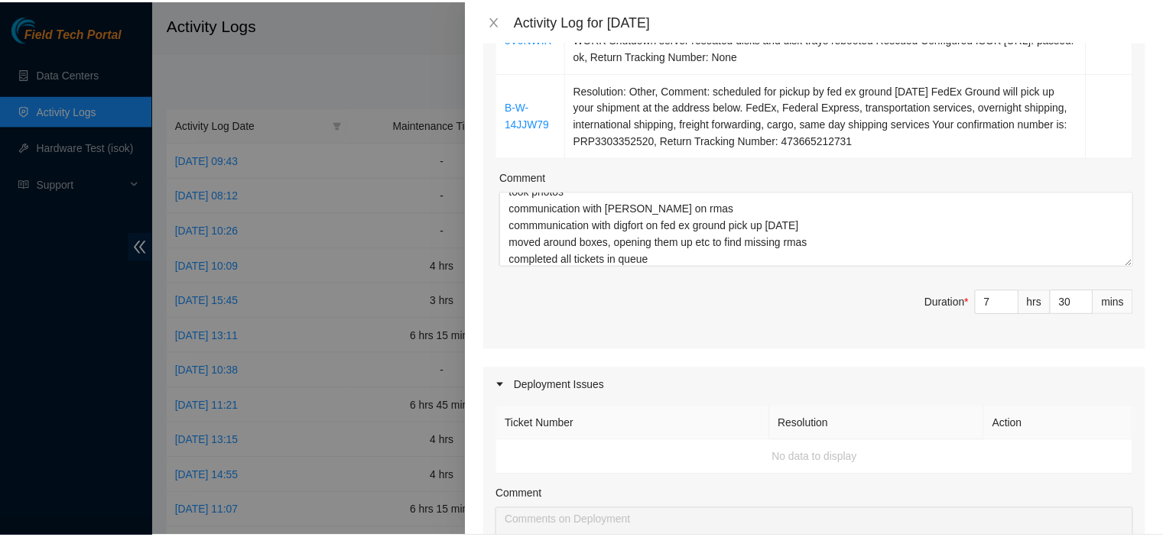
scroll to position [972, 0]
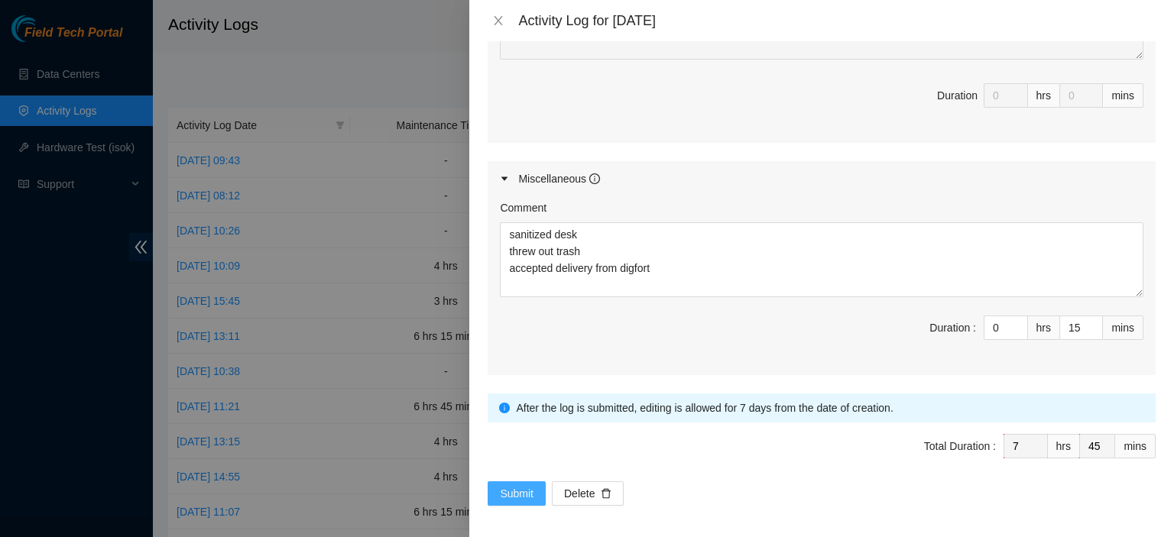
click at [509, 487] on span "Submit" at bounding box center [517, 493] width 34 height 17
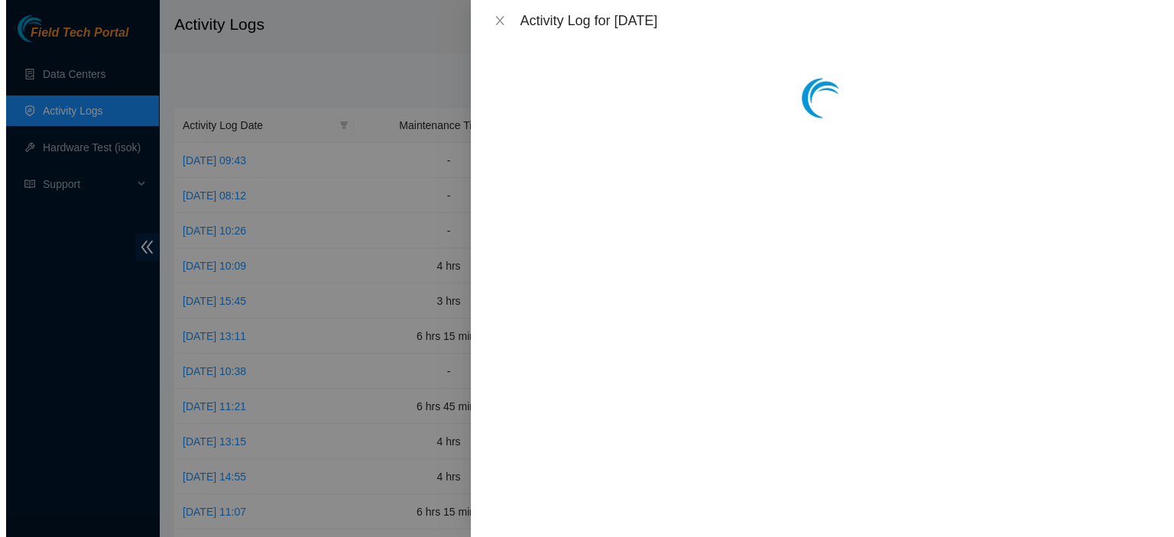
scroll to position [0, 0]
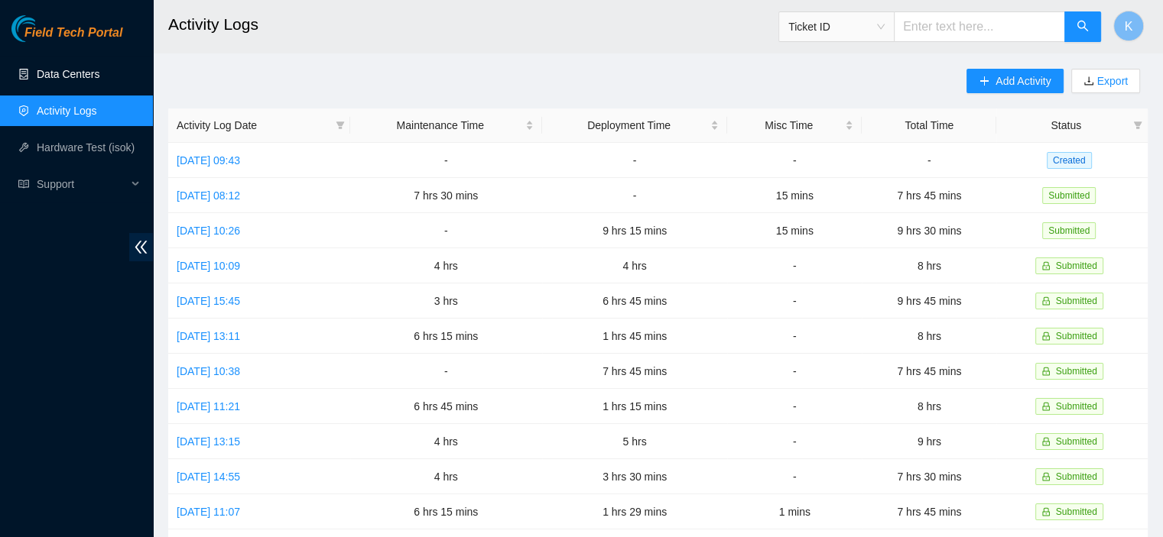
click at [83, 75] on link "Data Centers" at bounding box center [68, 74] width 63 height 12
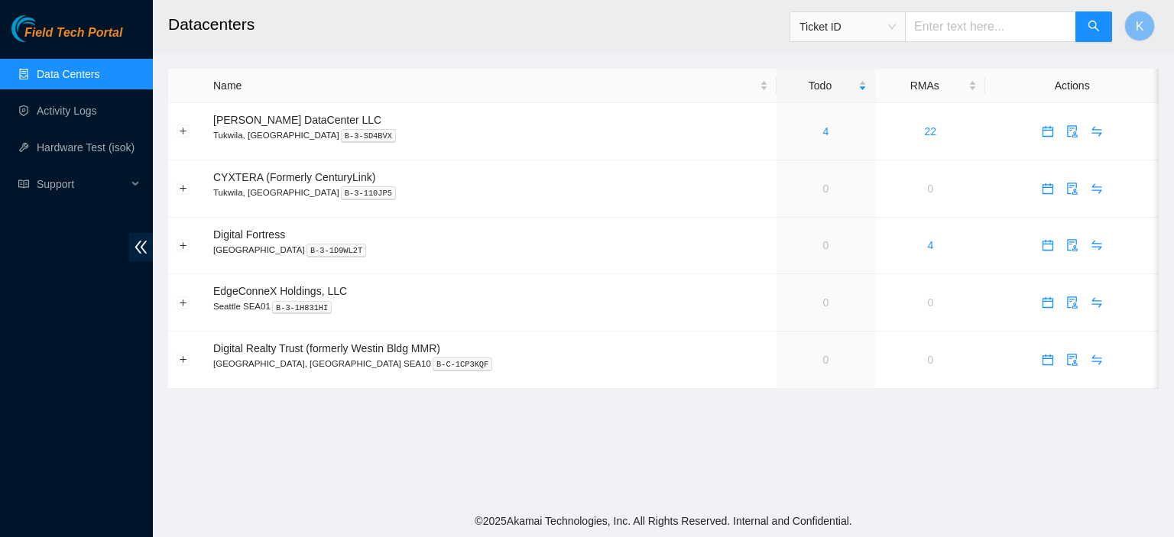
click at [58, 80] on link "Data Centers" at bounding box center [68, 74] width 63 height 12
click at [154, 10] on header "Datacenters Ticket ID K" at bounding box center [740, 26] width 1174 height 53
click at [95, 71] on link "Data Centers" at bounding box center [68, 74] width 63 height 12
